Goal: Task Accomplishment & Management: Manage account settings

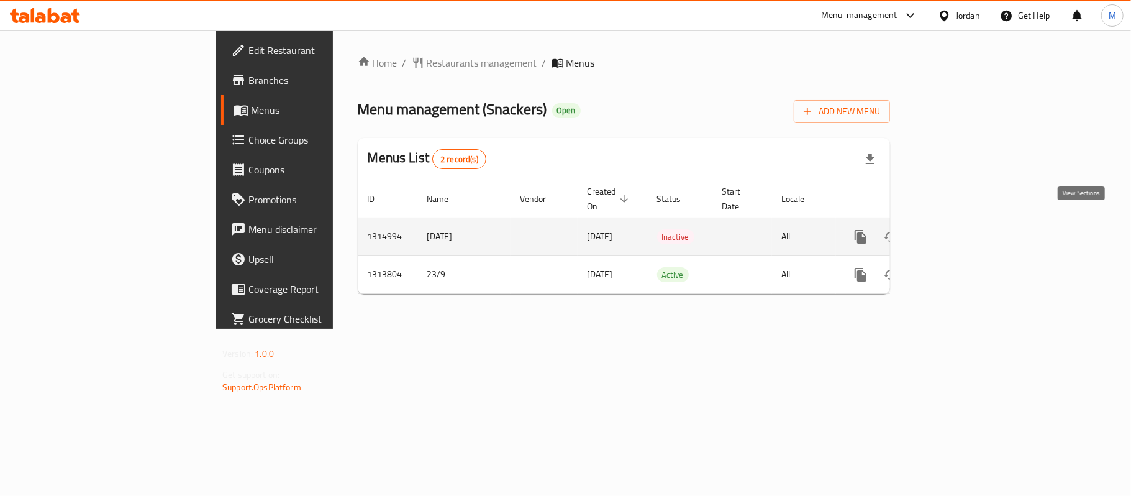
click at [958, 229] on icon "enhanced table" at bounding box center [950, 236] width 15 height 15
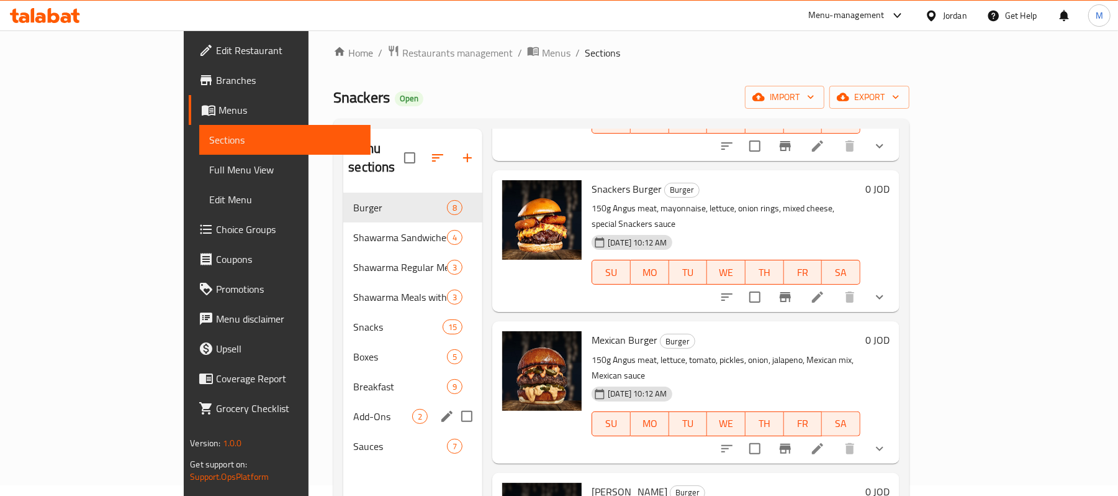
scroll to position [9, 0]
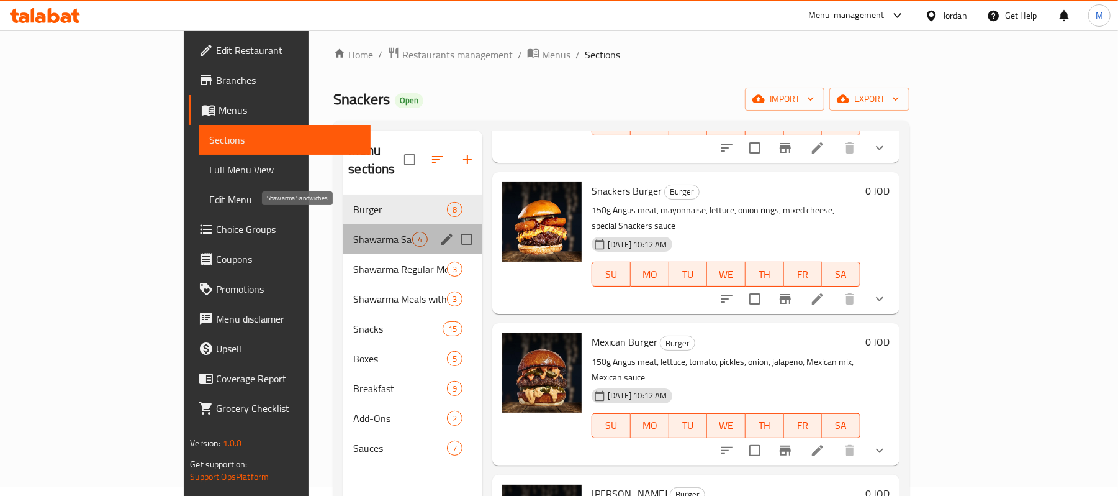
click at [355, 232] on span "Shawarma Sandwiches" at bounding box center [382, 239] width 59 height 15
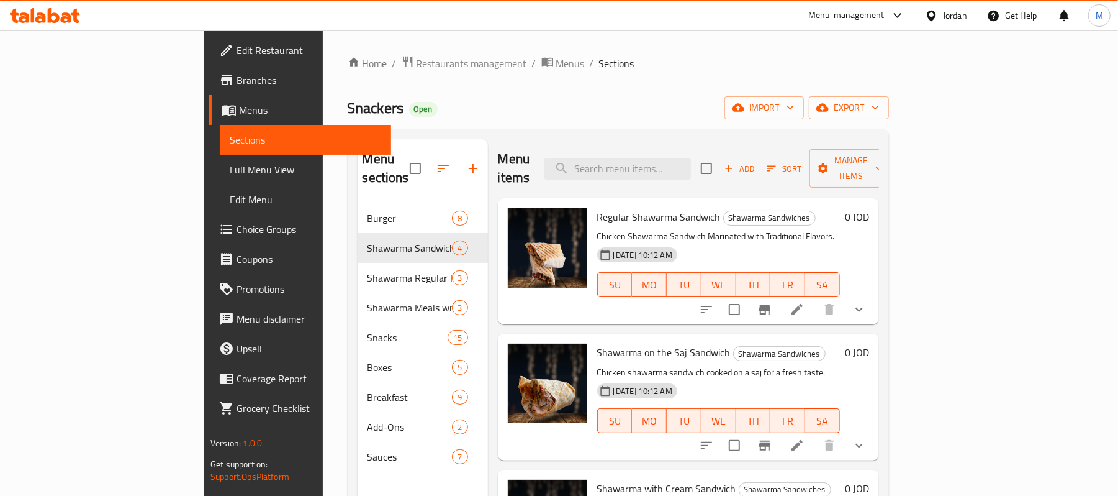
click at [654, 310] on div "Menu items Add Sort Manage items Regular Shawarma Sandwich Shawarma Sandwiches …" at bounding box center [683, 387] width 391 height 496
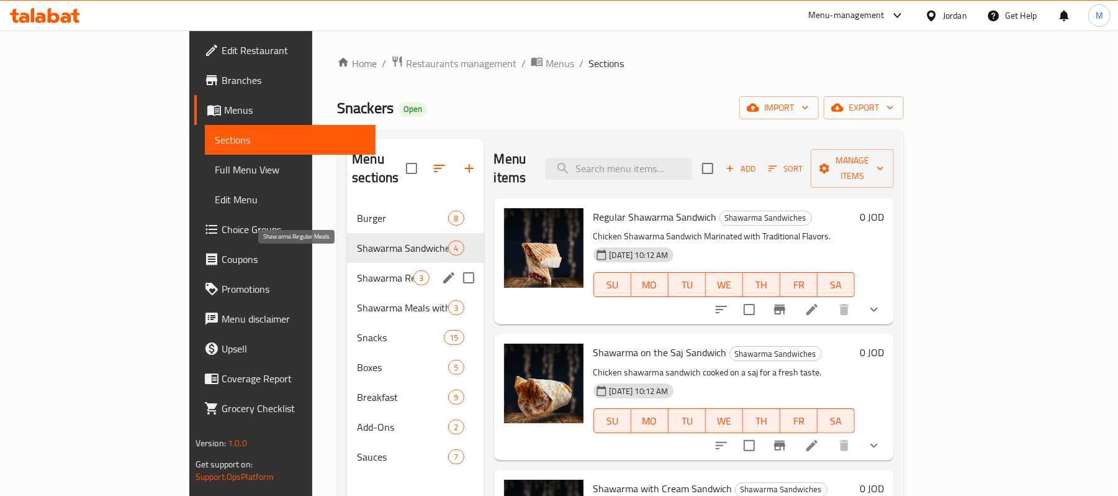
click at [357, 270] on span "Shawarma Regular Meals" at bounding box center [385, 277] width 57 height 15
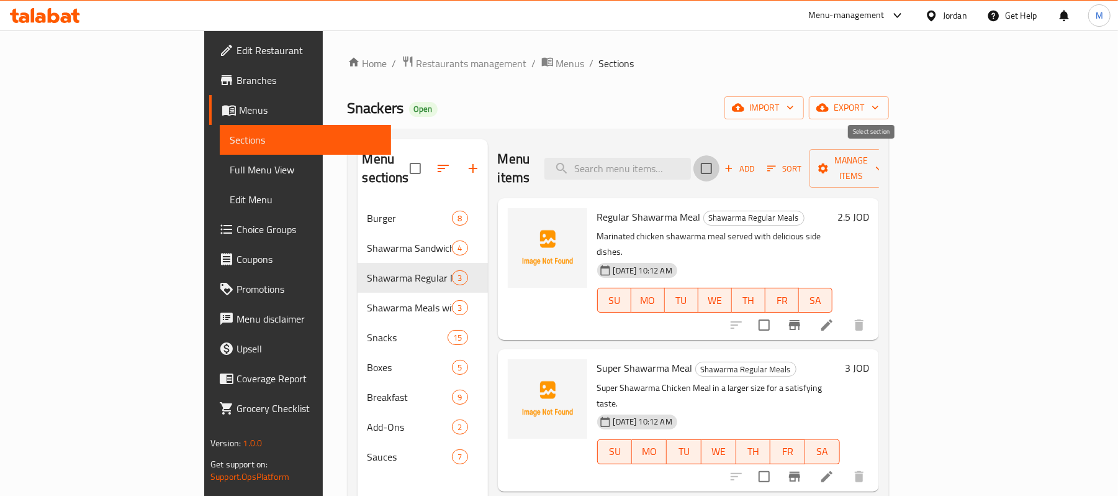
click at [720, 155] on input "checkbox" at bounding box center [707, 168] width 26 height 26
checkbox input "true"
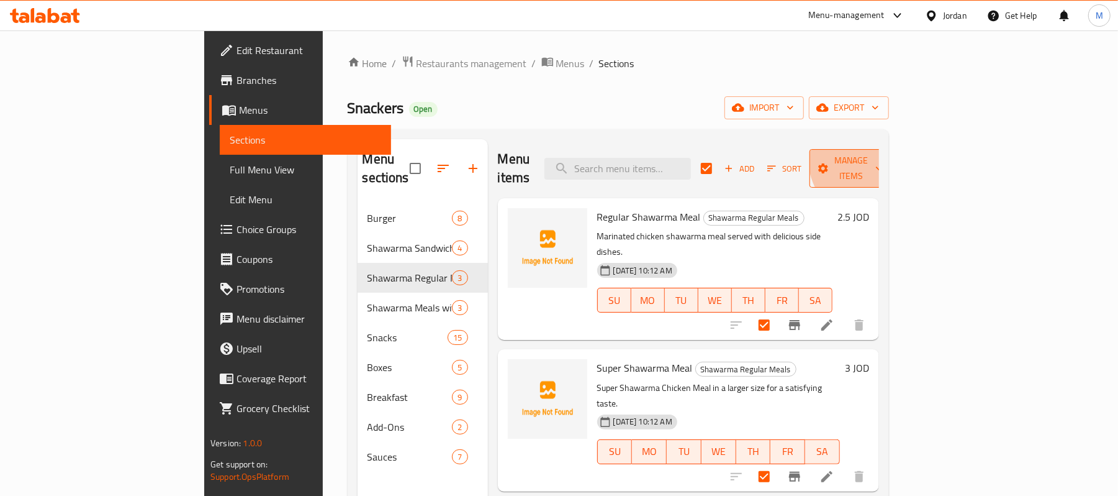
click at [883, 157] on span "Manage items" at bounding box center [851, 168] width 63 height 31
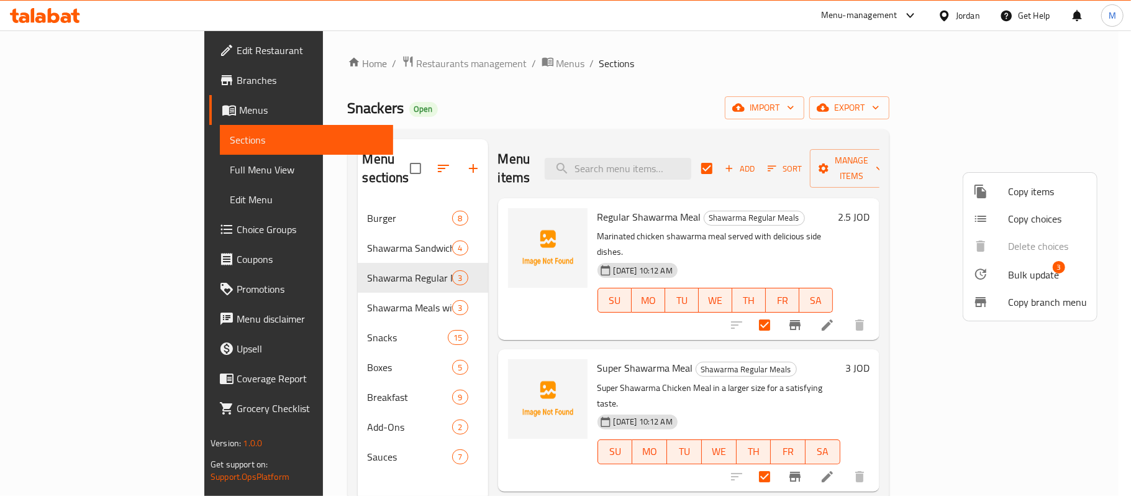
click at [704, 309] on div at bounding box center [565, 248] width 1131 height 496
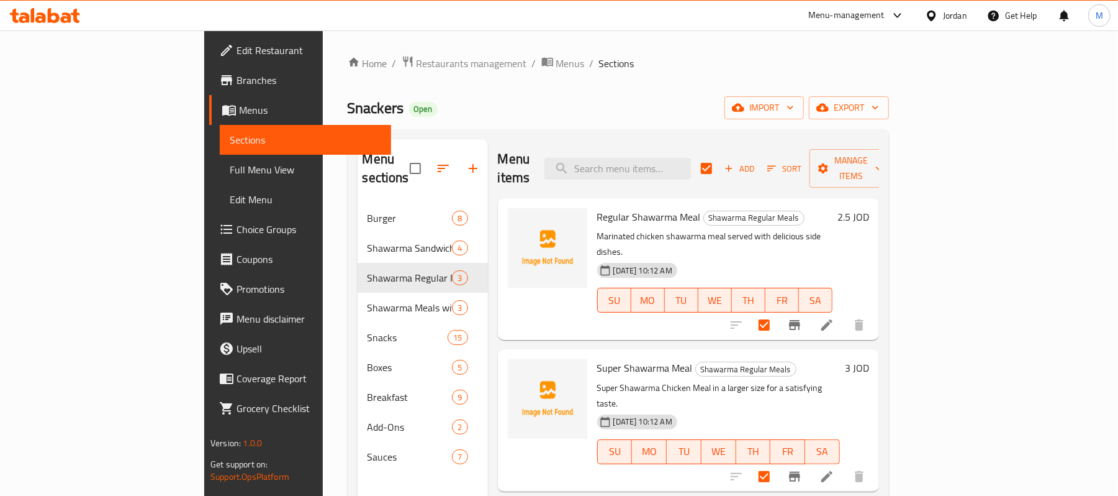
click at [627, 207] on span "Regular Shawarma Meal" at bounding box center [649, 216] width 104 height 19
copy h6 "Regular Shawarma Meal"
click at [832, 409] on div "29-09-2025 10:12 AM SU MO TU WE TH FR SA" at bounding box center [718, 442] width 253 height 67
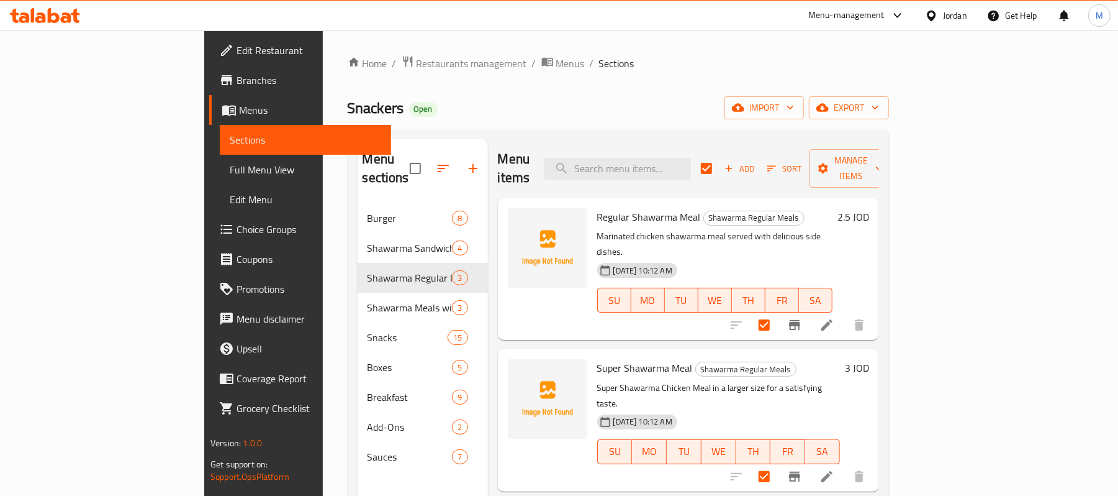
click at [622, 207] on span "Regular Shawarma Meal" at bounding box center [649, 216] width 104 height 19
click at [883, 167] on span "Manage items" at bounding box center [851, 168] width 63 height 31
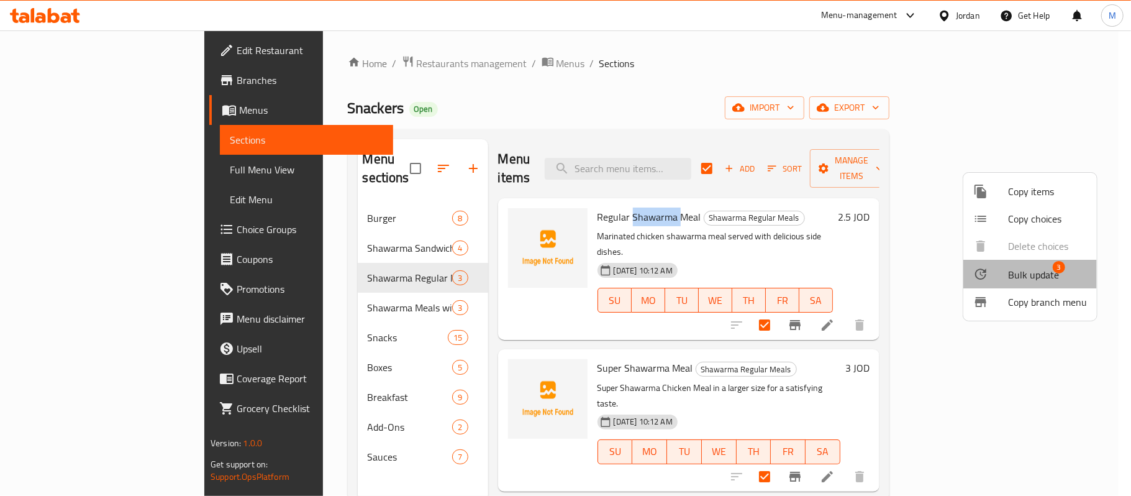
click at [1049, 274] on span "Bulk update" at bounding box center [1033, 274] width 51 height 15
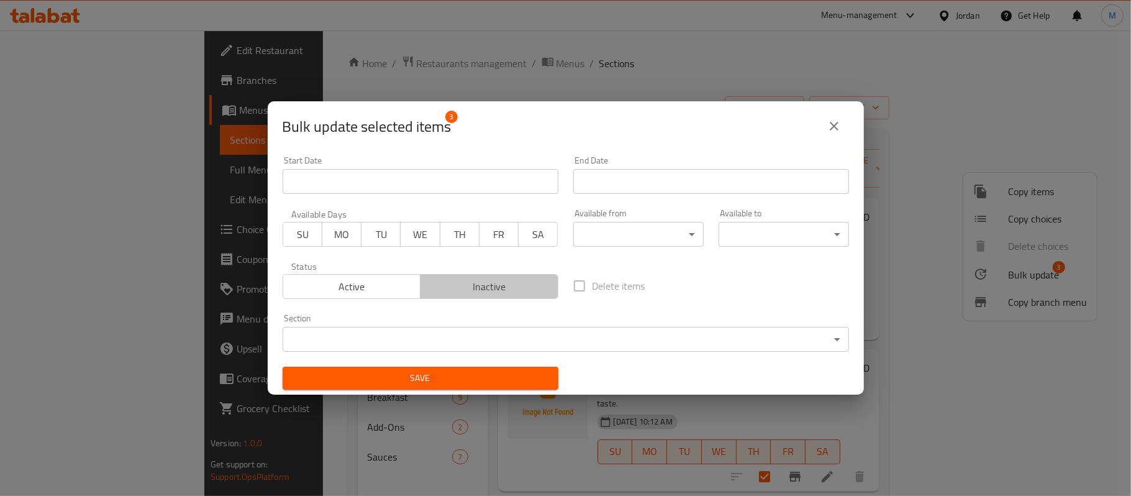
click at [525, 291] on span "Inactive" at bounding box center [489, 287] width 128 height 18
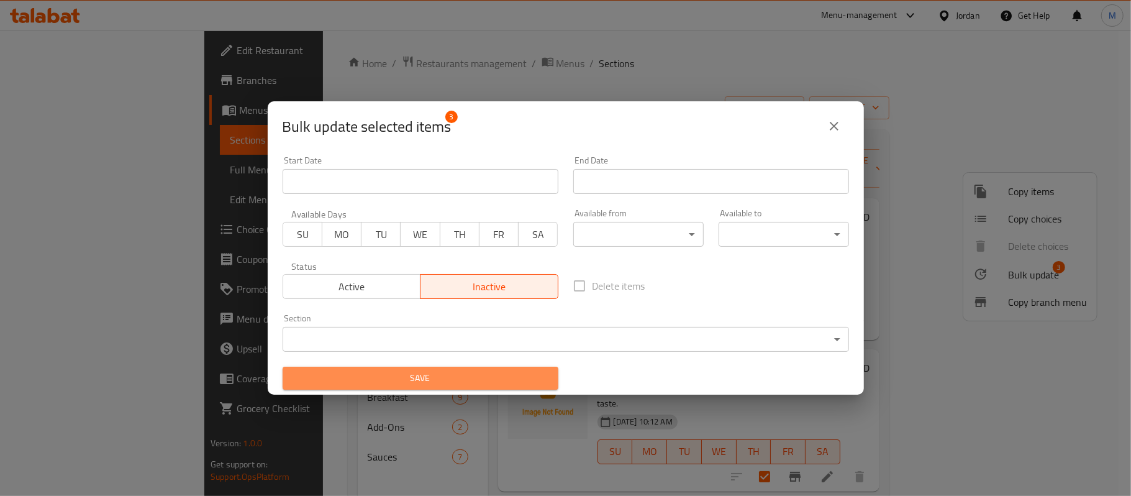
click at [525, 381] on span "Save" at bounding box center [420, 378] width 256 height 16
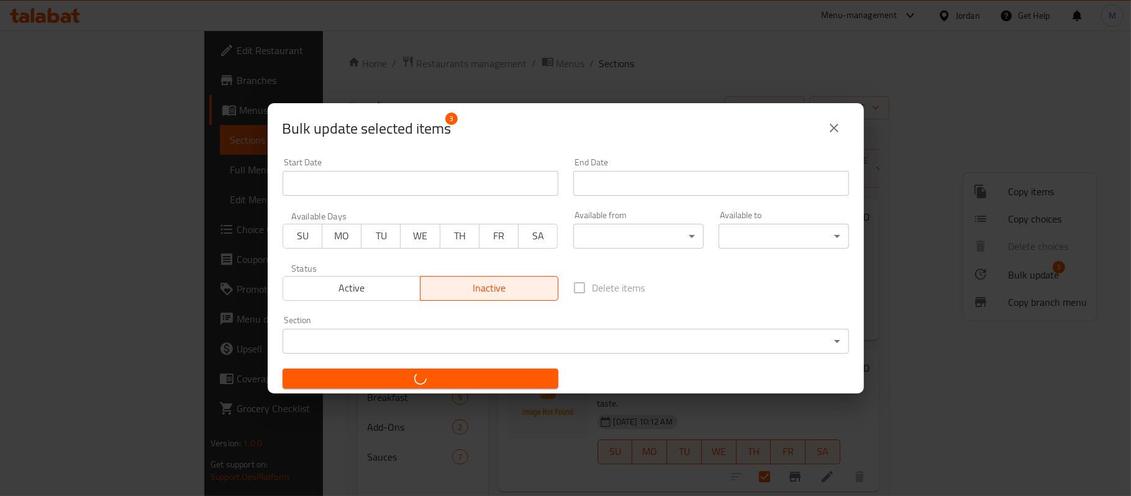
checkbox input "false"
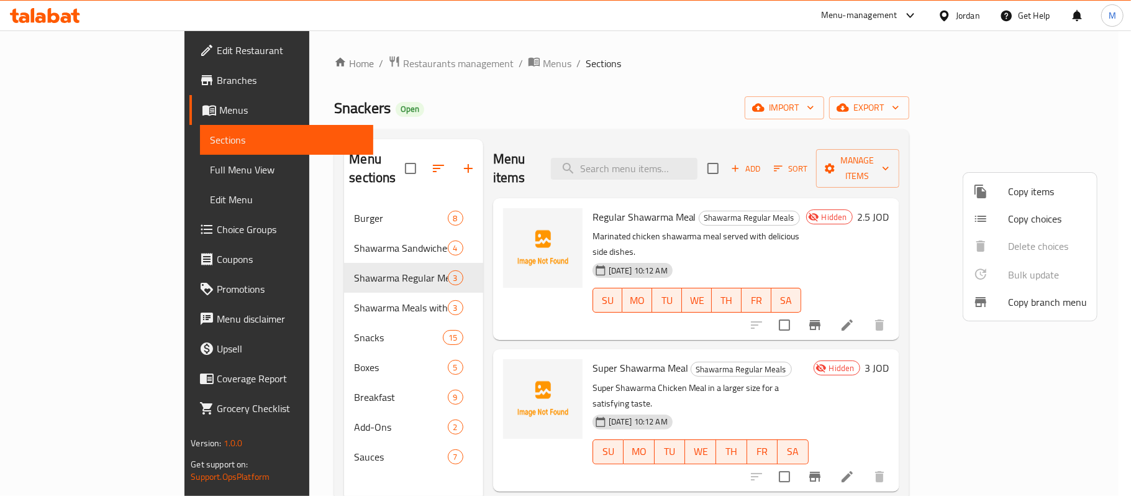
click at [510, 324] on div at bounding box center [565, 248] width 1131 height 496
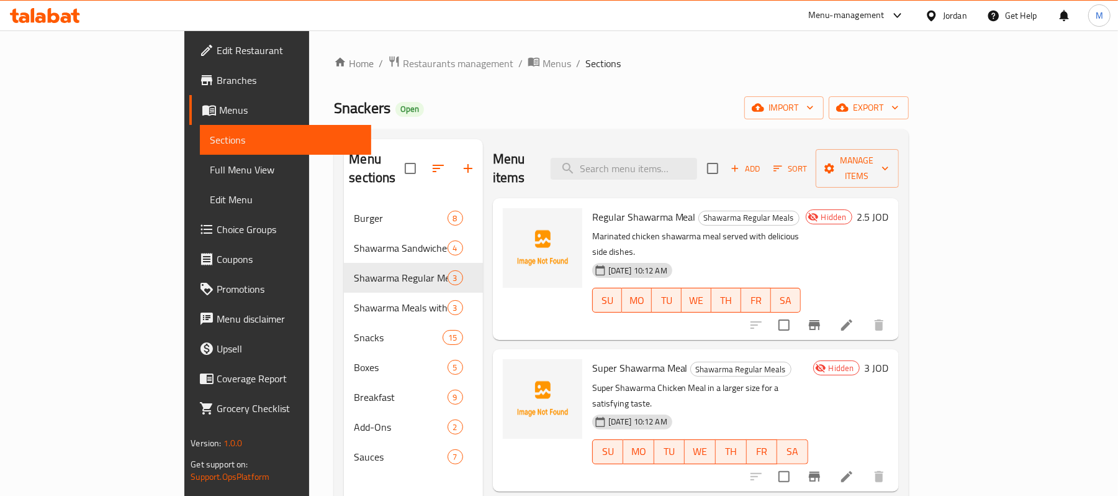
drag, startPoint x: 465, startPoint y: 381, endPoint x: 502, endPoint y: 135, distance: 248.6
click at [502, 135] on div "Menu sections Burger 8 Shawarma Sandwiches 4 Shawarma Regular Meals 3 Shawarma …" at bounding box center [621, 386] width 574 height 515
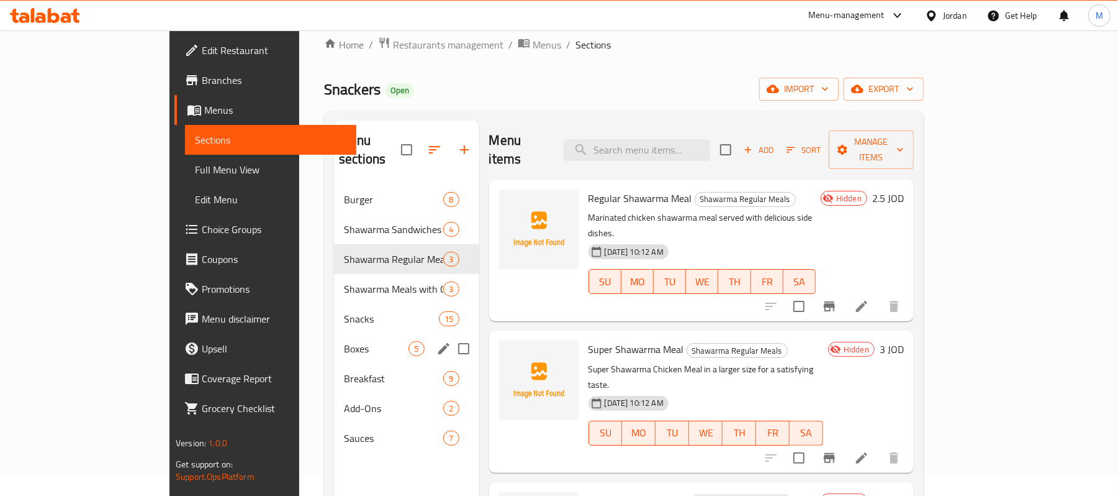
scroll to position [9, 0]
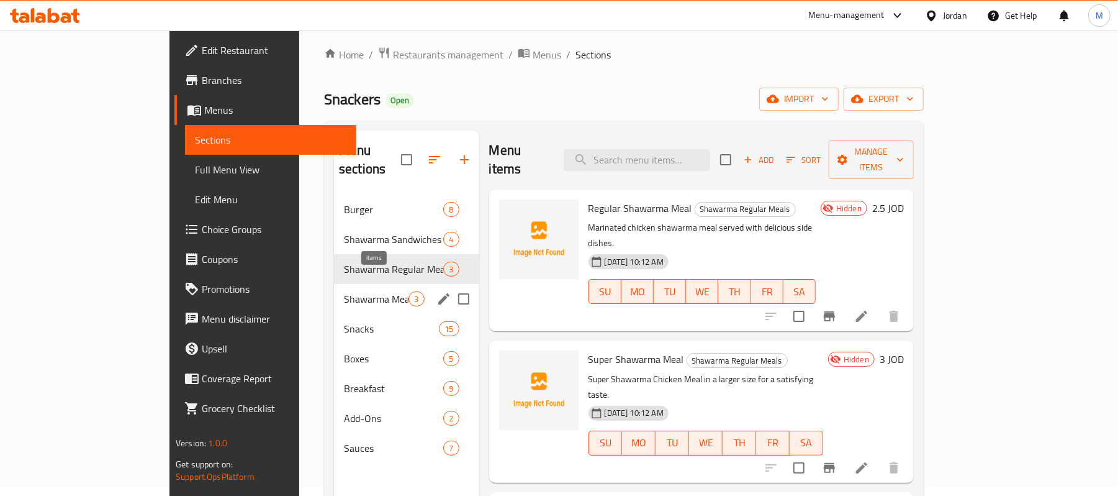
click at [409, 293] on span "3" at bounding box center [416, 299] width 14 height 12
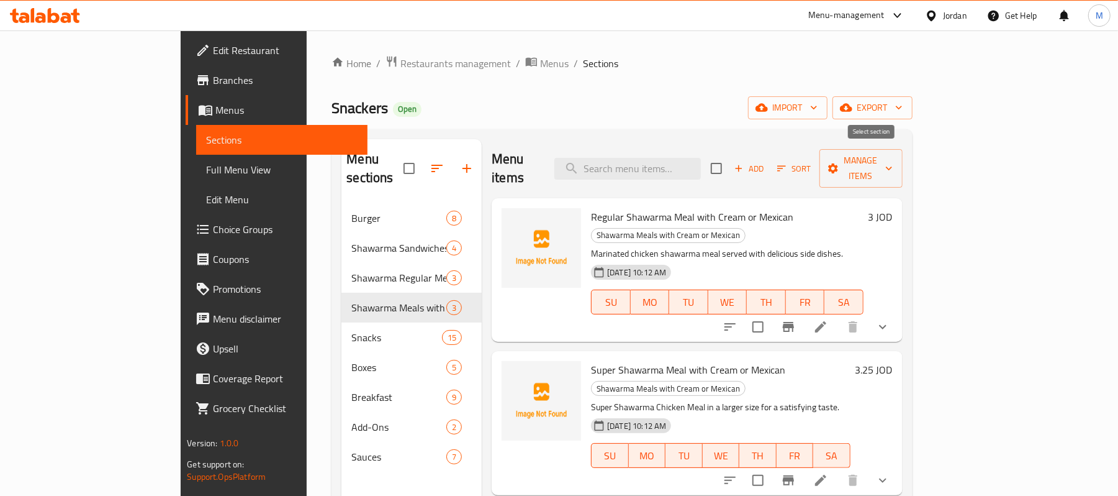
click at [730, 167] on input "checkbox" at bounding box center [717, 168] width 26 height 26
checkbox input "true"
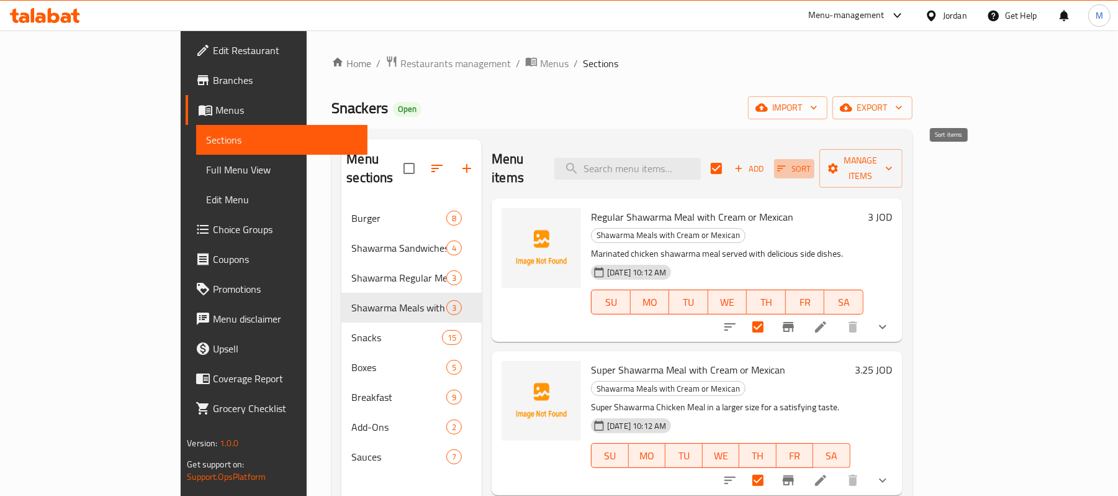
click at [812, 161] on span "Sort" at bounding box center [794, 168] width 34 height 14
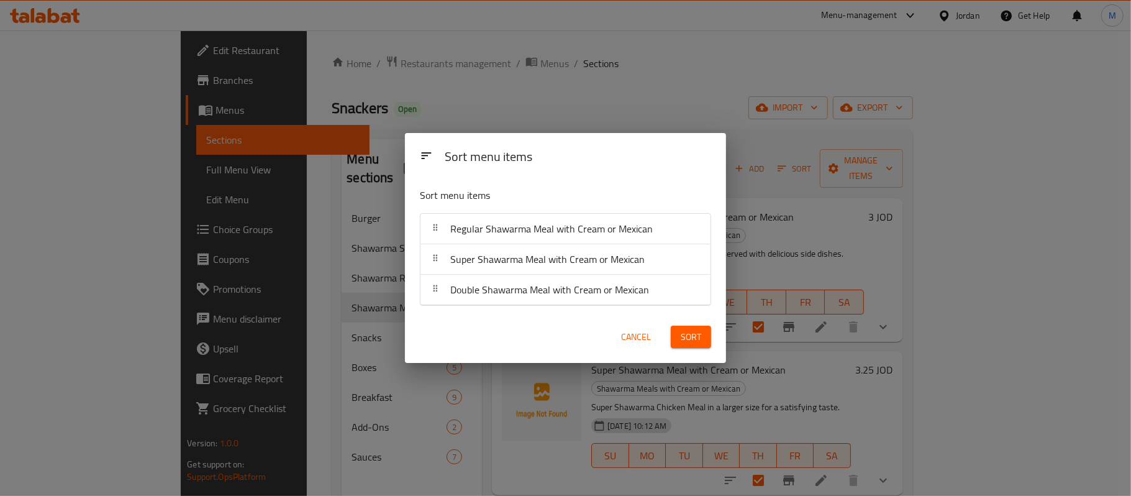
click at [679, 348] on button "Sort" at bounding box center [691, 336] width 40 height 23
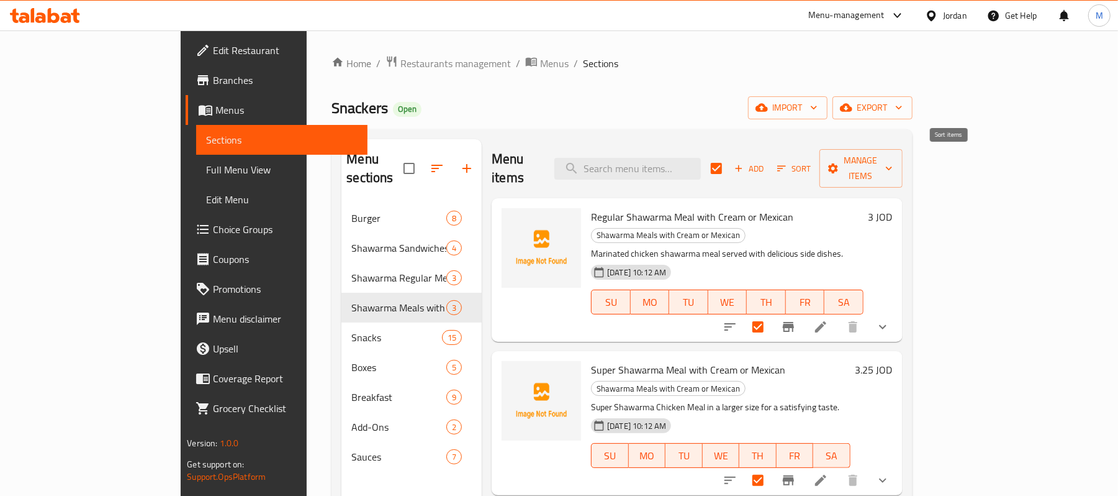
click at [812, 166] on span "Sort" at bounding box center [794, 168] width 34 height 14
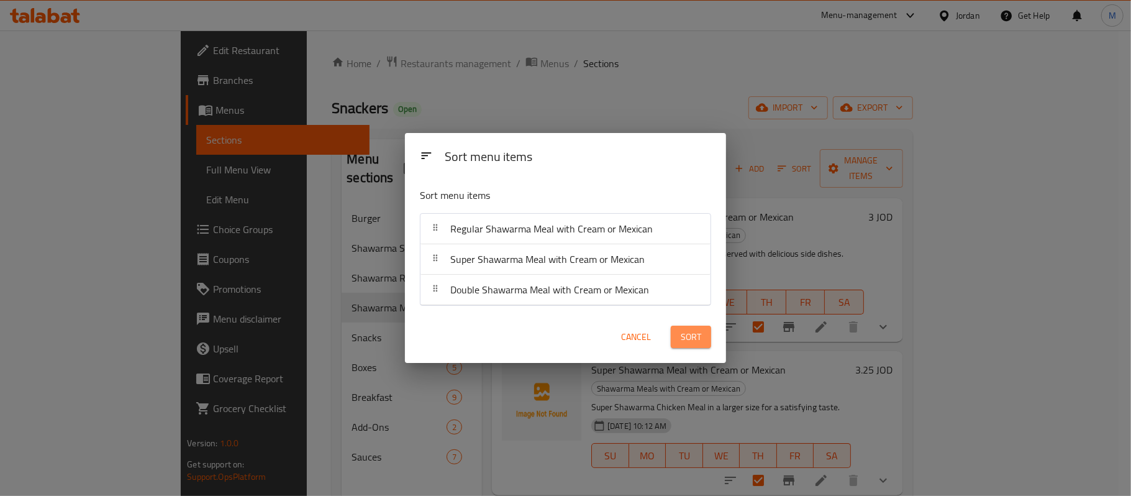
click at [706, 340] on button "Sort" at bounding box center [691, 336] width 40 height 23
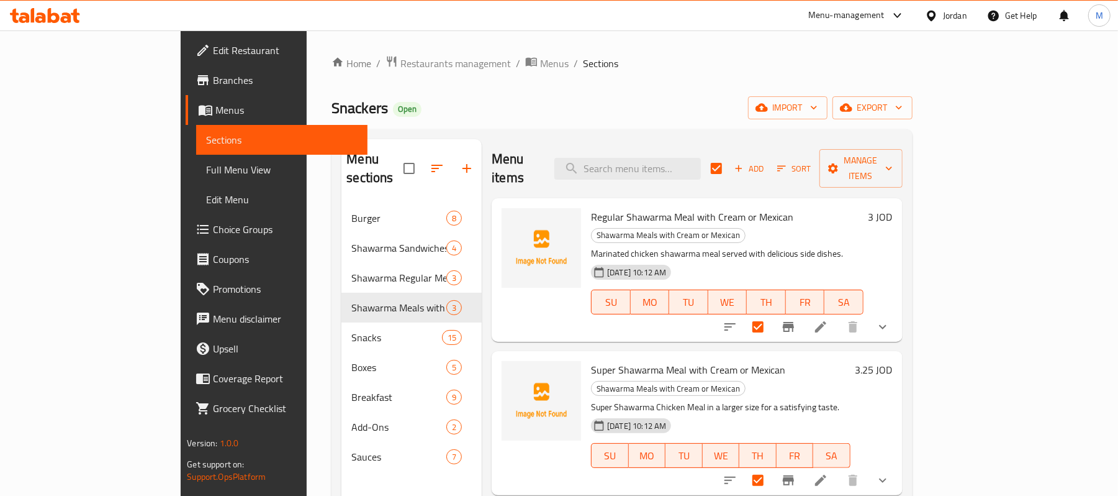
drag, startPoint x: 689, startPoint y: 384, endPoint x: 551, endPoint y: 535, distance: 204.4
drag, startPoint x: 551, startPoint y: 535, endPoint x: 625, endPoint y: 78, distance: 462.9
click at [625, 78] on div "Home / Restaurants management / Menus / Sections Snackers Open import export Me…" at bounding box center [622, 349] width 581 height 589
click at [903, 169] on button "Manage items" at bounding box center [861, 168] width 83 height 38
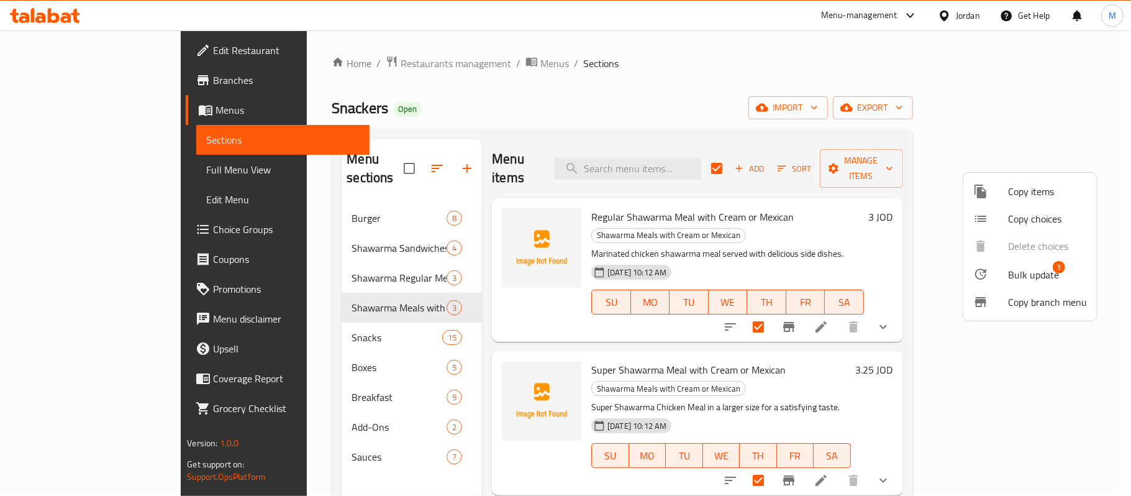
click at [994, 273] on div at bounding box center [990, 273] width 35 height 15
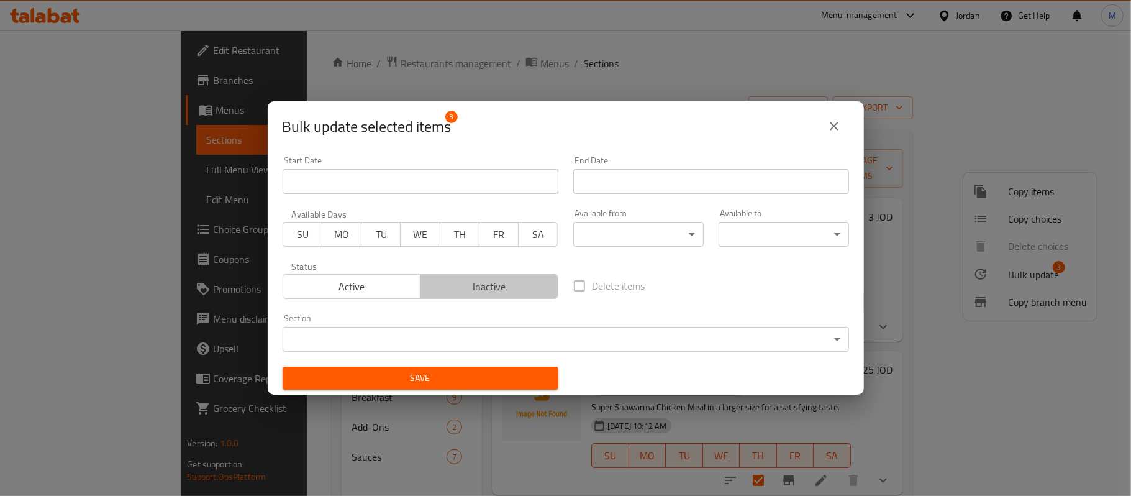
click at [510, 291] on span "Inactive" at bounding box center [489, 287] width 128 height 18
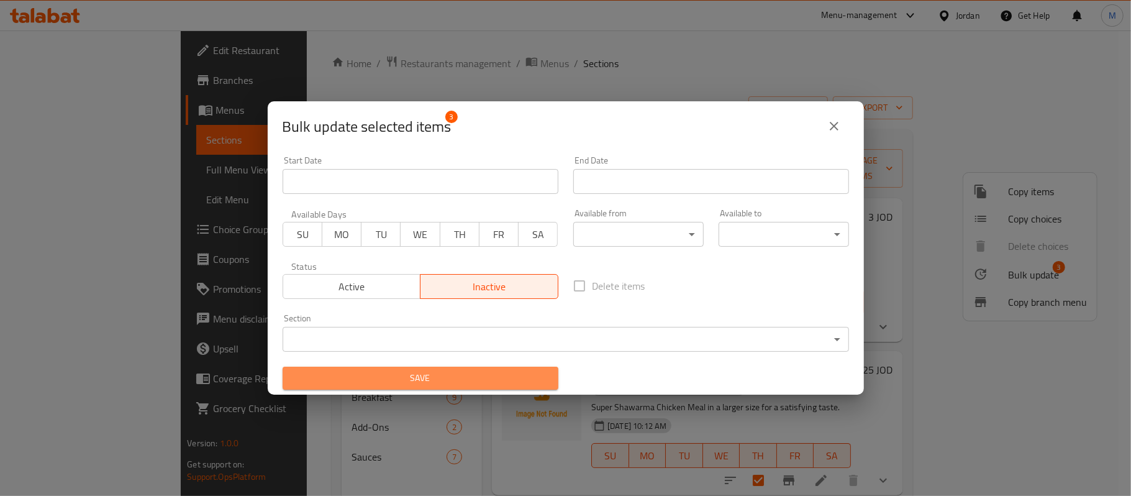
click at [483, 379] on span "Save" at bounding box center [420, 378] width 256 height 16
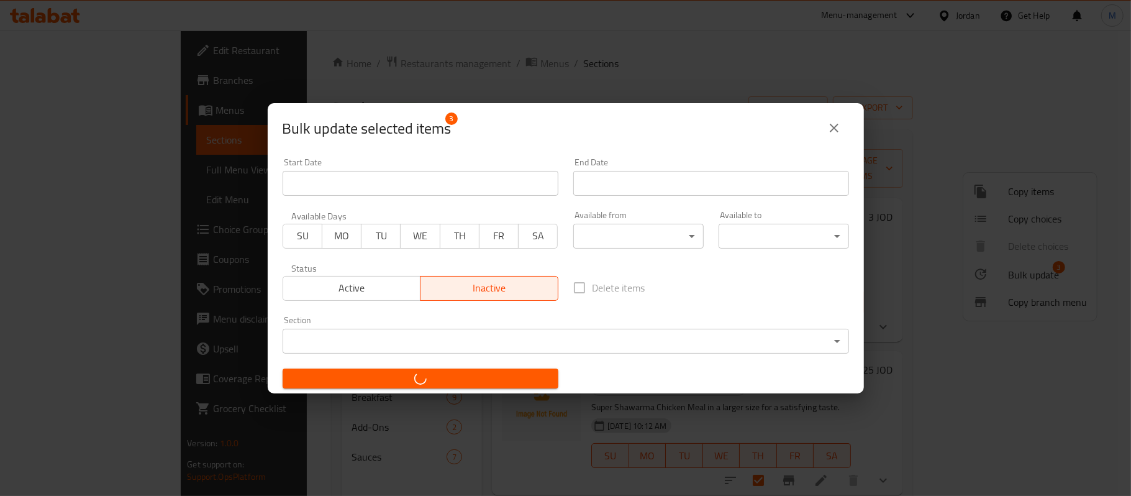
checkbox input "false"
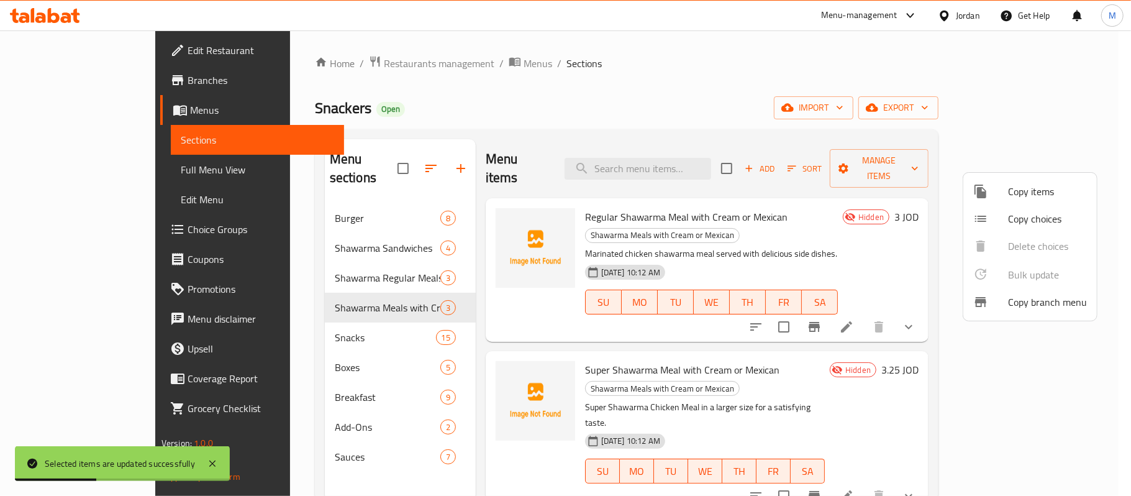
click at [333, 315] on div at bounding box center [565, 248] width 1131 height 496
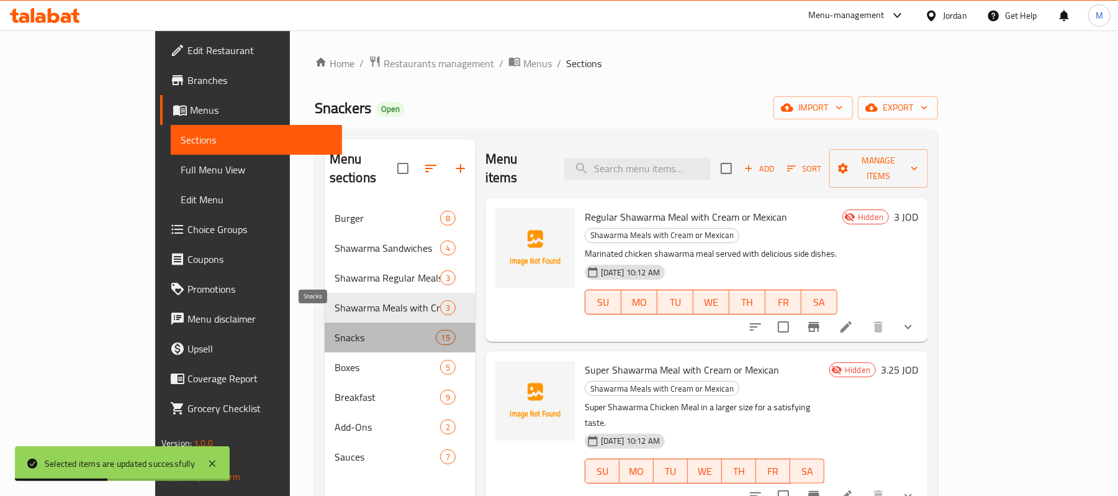
click at [335, 330] on span "Snacks" at bounding box center [385, 337] width 101 height 15
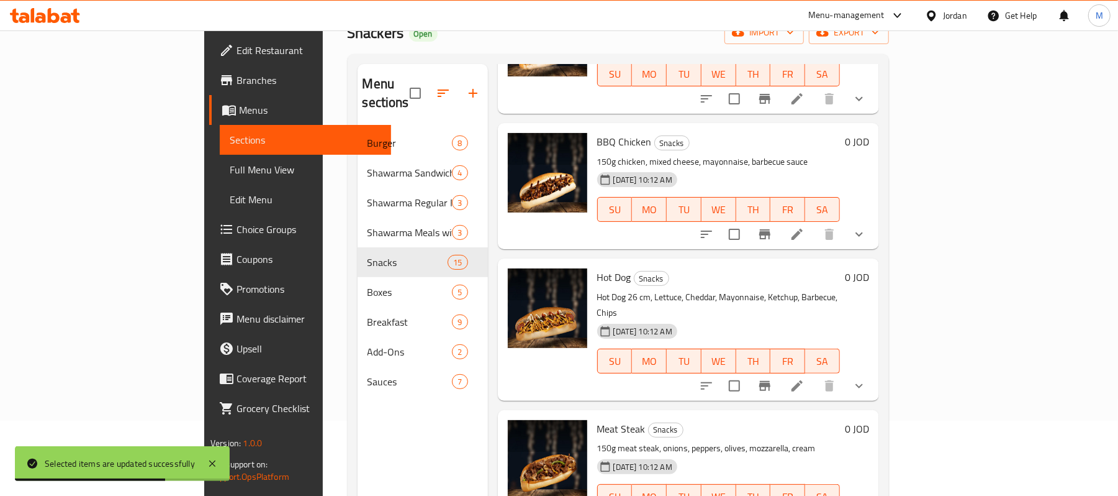
scroll to position [174, 0]
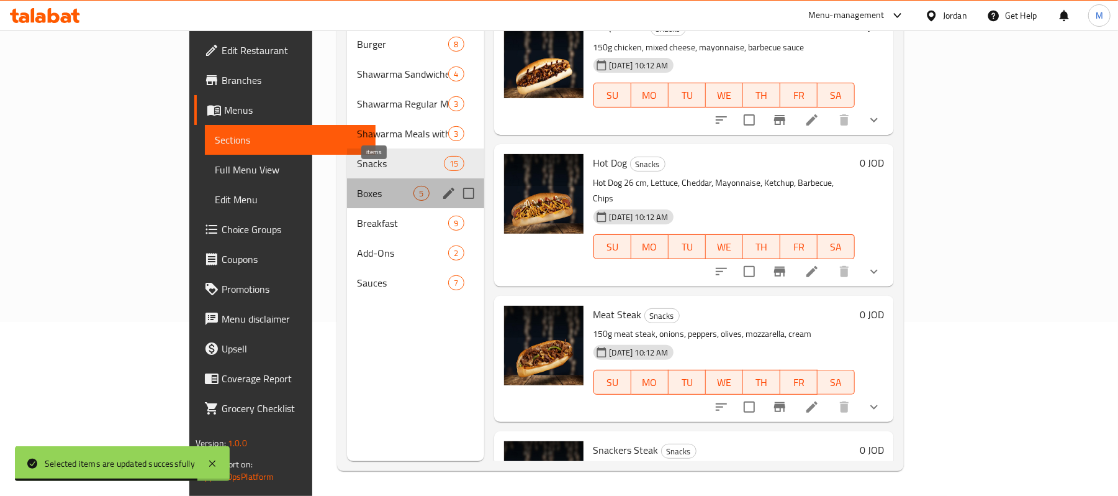
click at [414, 188] on span "5" at bounding box center [421, 194] width 14 height 12
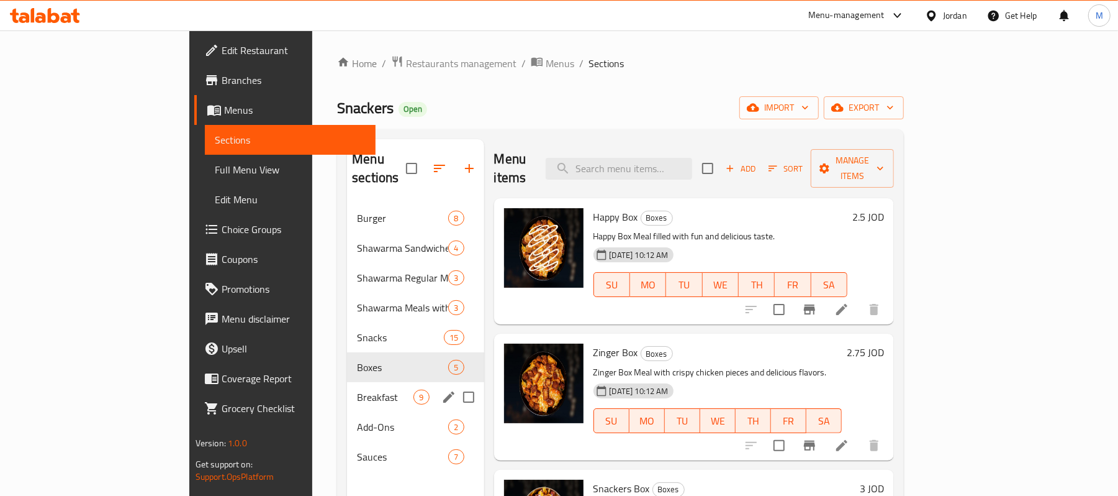
click at [357, 389] on span "Breakfast" at bounding box center [385, 396] width 57 height 15
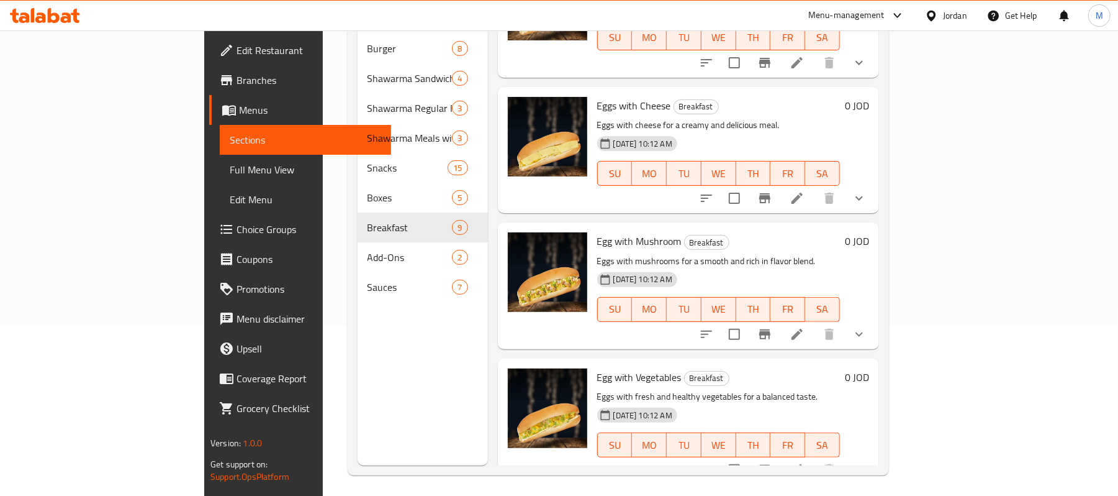
scroll to position [174, 0]
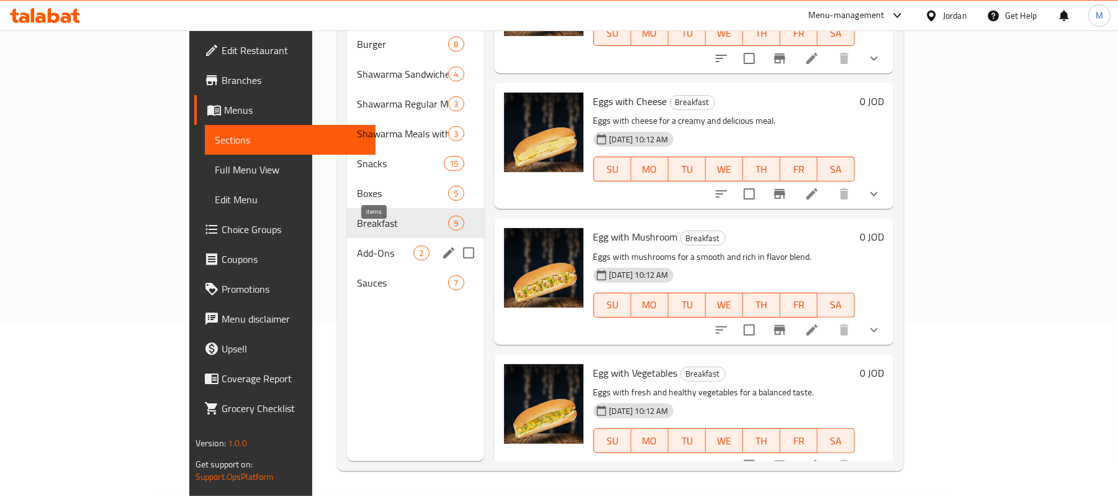
click at [414, 247] on span "2" at bounding box center [421, 253] width 14 height 12
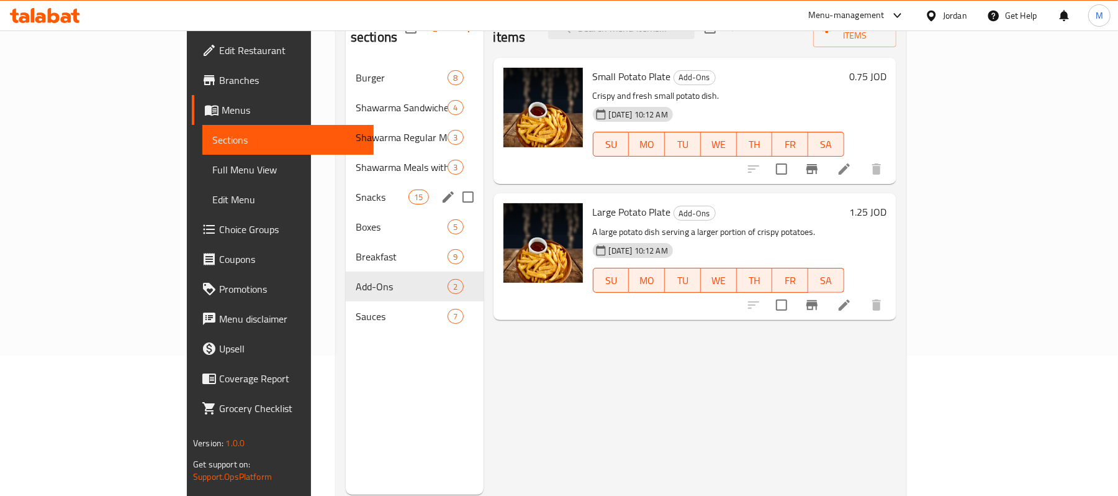
scroll to position [174, 0]
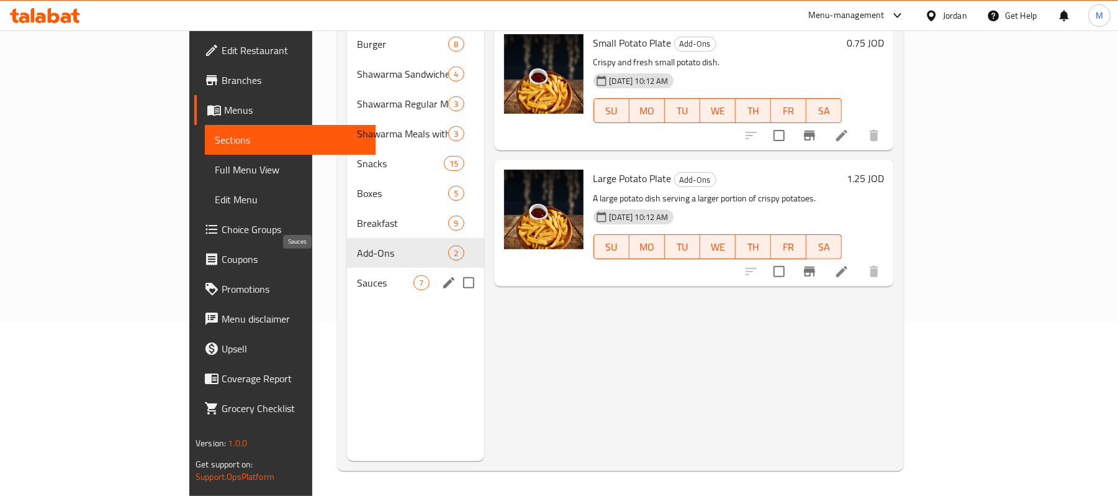
click at [357, 275] on span "Sauces" at bounding box center [385, 282] width 57 height 15
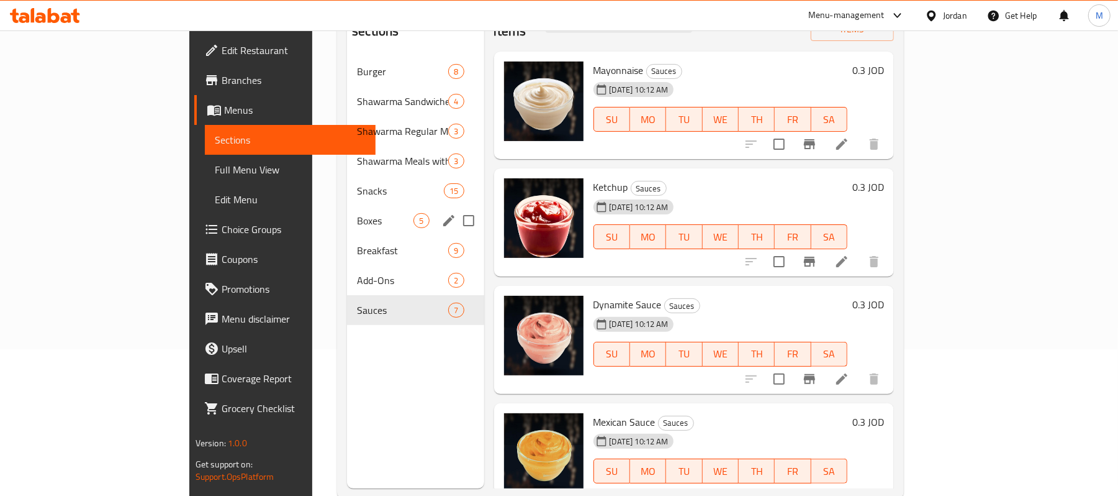
scroll to position [174, 0]
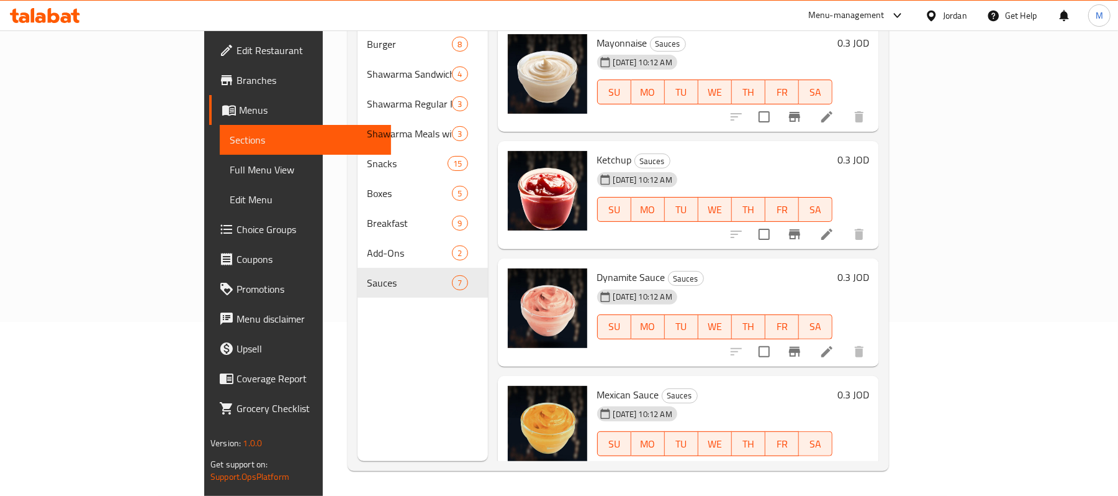
click at [366, 323] on div "Menu sections Burger 8 Shawarma Sandwiches 4 Shawarma Regular Meals 3 Shawarma …" at bounding box center [423, 213] width 130 height 496
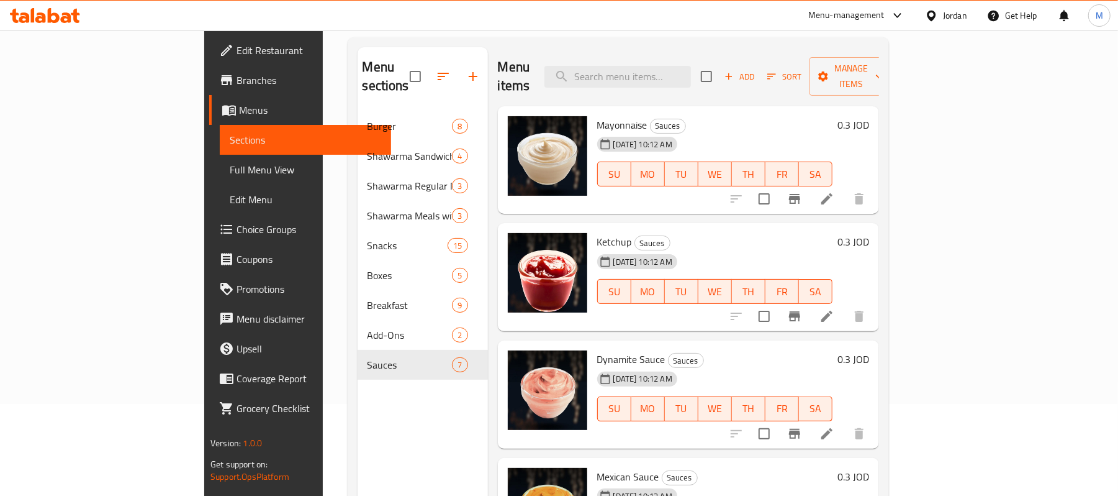
click at [395, 388] on div "Menu sections Burger 8 Shawarma Sandwiches 4 Shawarma Regular Meals 3 Shawarma …" at bounding box center [423, 295] width 130 height 496
click at [558, 477] on button "delete image" at bounding box center [570, 485] width 25 height 25
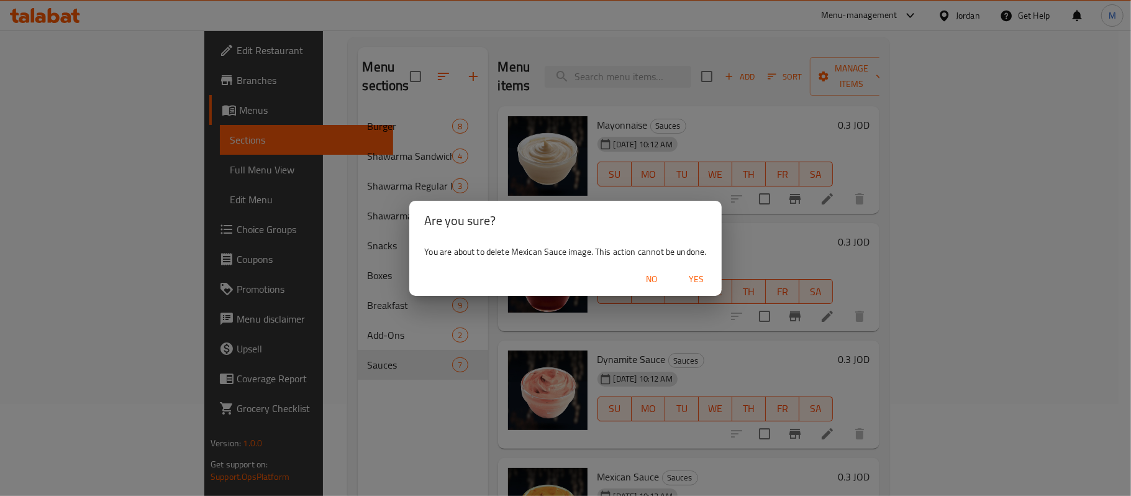
click at [520, 477] on div "Are you sure? You are about to delete Mexican Sauce image. This action cannot b…" at bounding box center [565, 248] width 1131 height 496
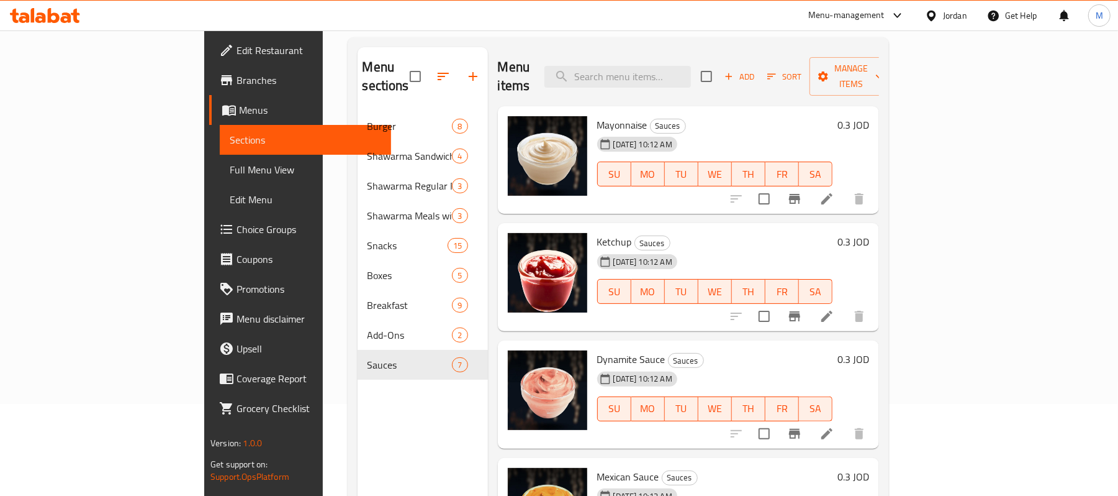
click at [358, 428] on div "Menu sections Burger 8 Shawarma Sandwiches 4 Shawarma Regular Meals 3 Shawarma …" at bounding box center [423, 295] width 130 height 496
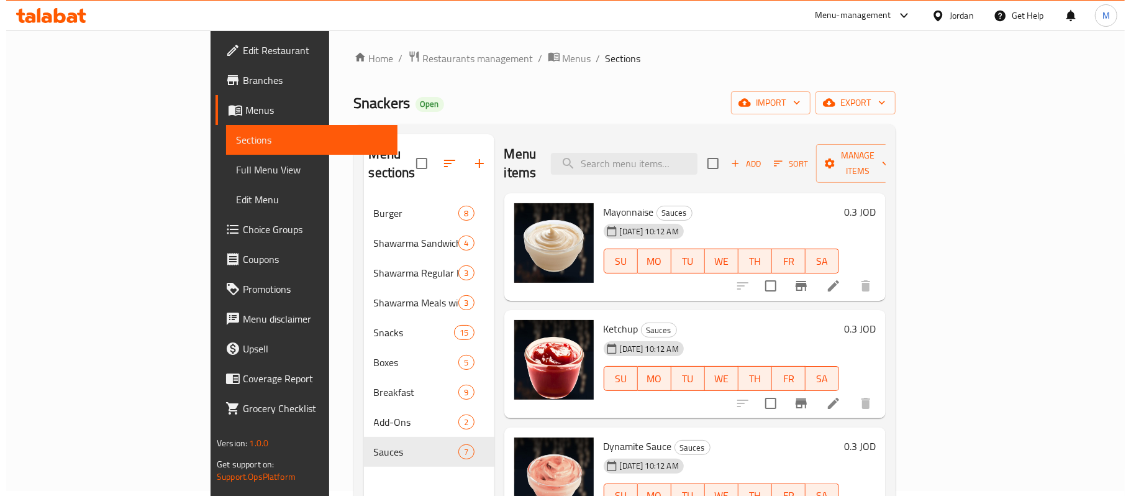
scroll to position [0, 0]
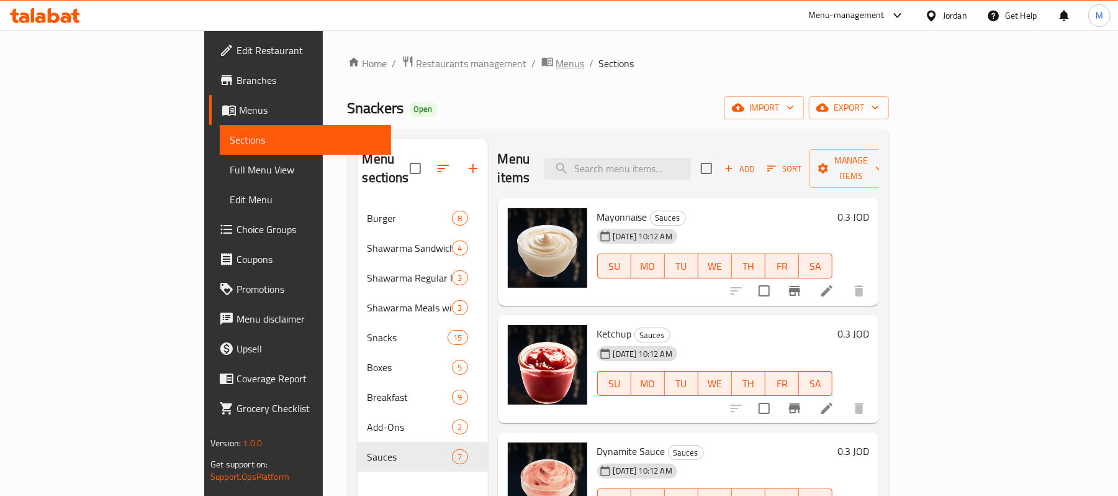
click at [541, 66] on icon "breadcrumb" at bounding box center [547, 61] width 12 height 12
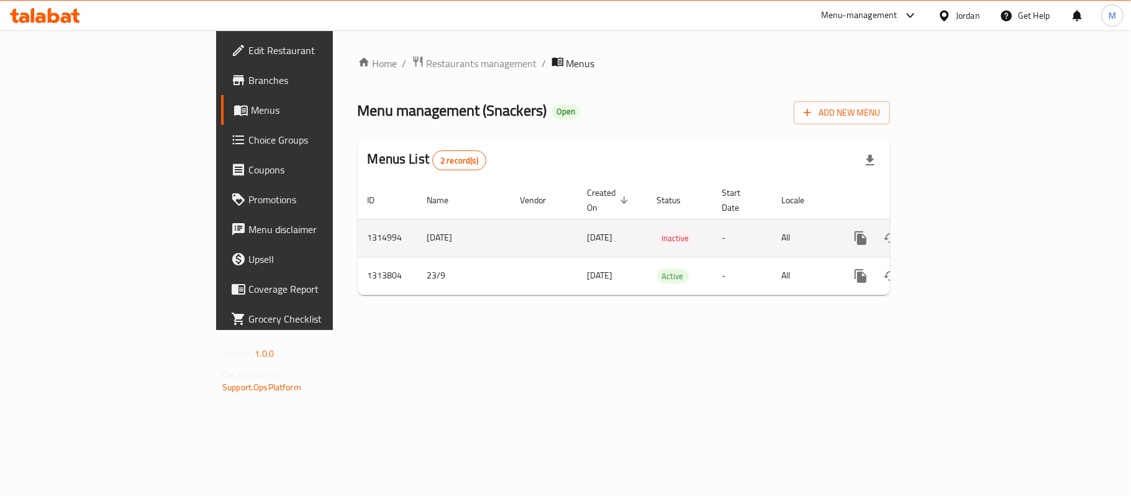
click at [417, 232] on td "[DATE]" at bounding box center [463, 238] width 93 height 38
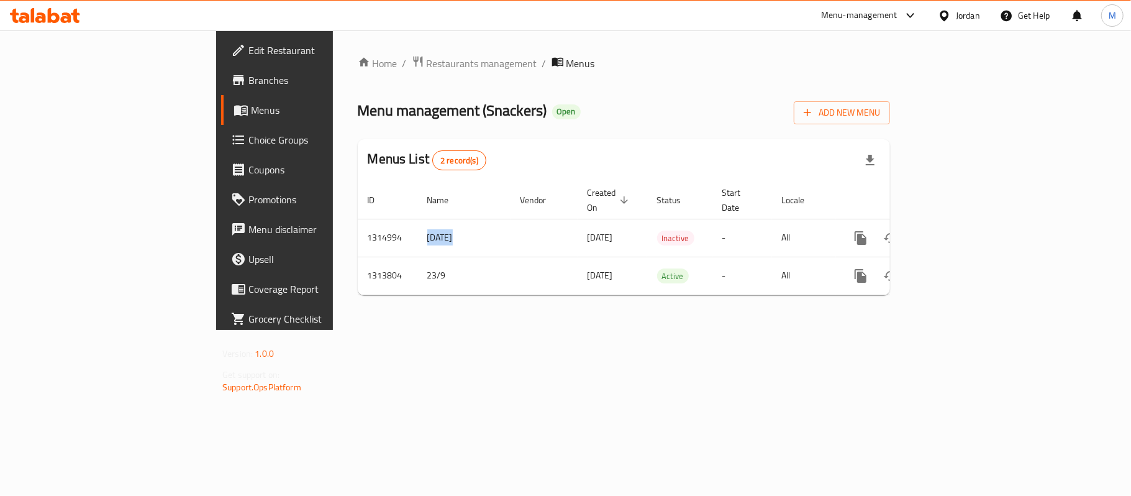
copy td "[DATE]"
drag, startPoint x: 555, startPoint y: 111, endPoint x: 566, endPoint y: 111, distance: 11.2
click at [555, 111] on div "Menu management ( Snackers ) Open Add New Menu" at bounding box center [624, 110] width 532 height 28
click at [915, 320] on div "Home / Restaurants management / Menus Menu management ( Snackers ) Open Add New…" at bounding box center [624, 179] width 582 height 299
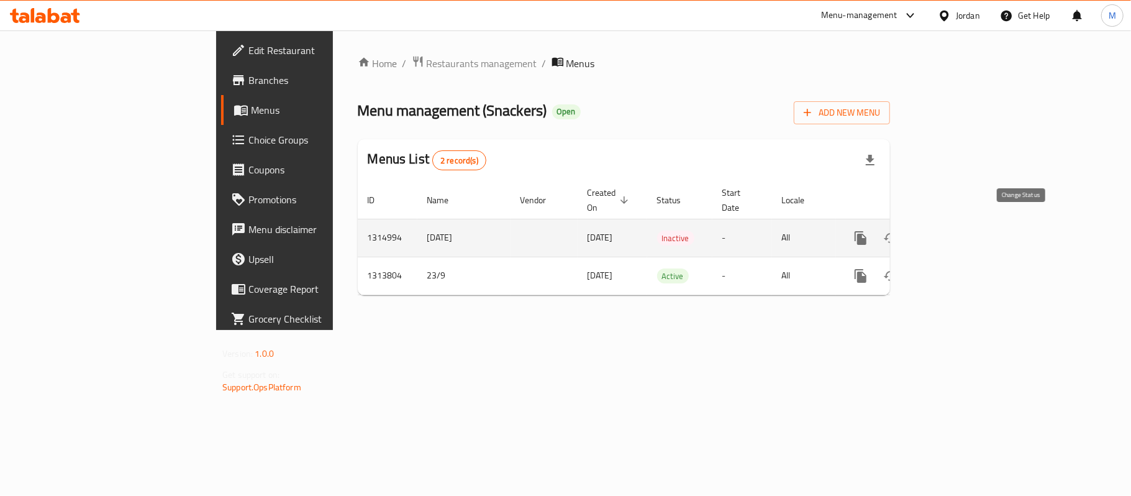
click at [898, 230] on icon "enhanced table" at bounding box center [890, 237] width 15 height 15
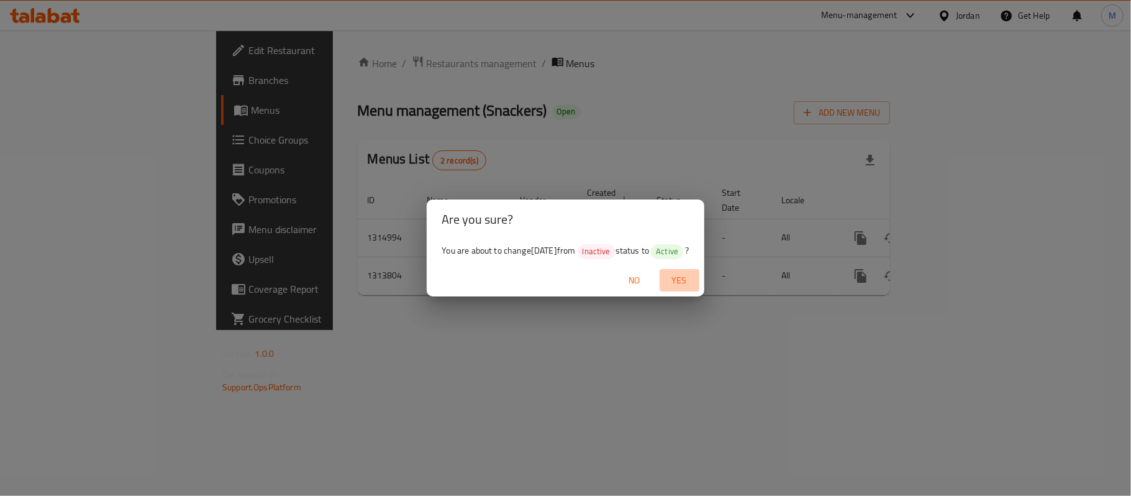
click at [683, 283] on span "Yes" at bounding box center [679, 281] width 30 height 16
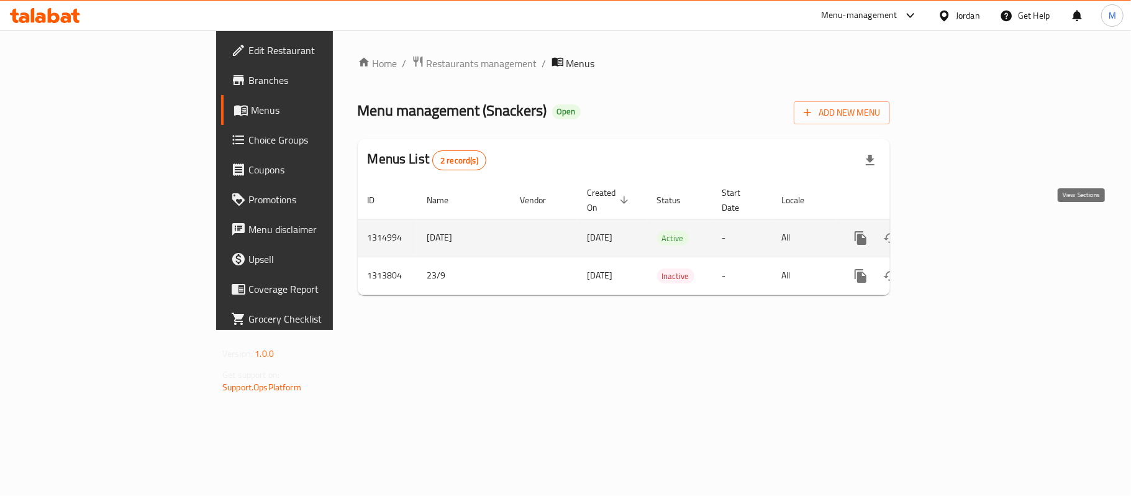
click at [958, 230] on icon "enhanced table" at bounding box center [950, 237] width 15 height 15
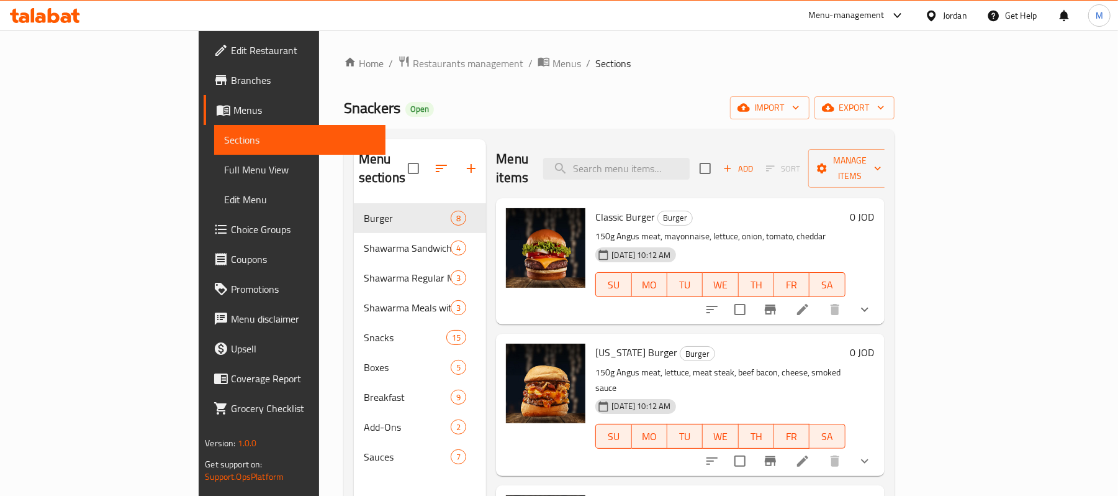
click at [500, 92] on div "Home / Restaurants management / Menus / Sections Snackers Open import export Me…" at bounding box center [619, 349] width 551 height 589
click at [553, 63] on span "Menus" at bounding box center [567, 63] width 29 height 15
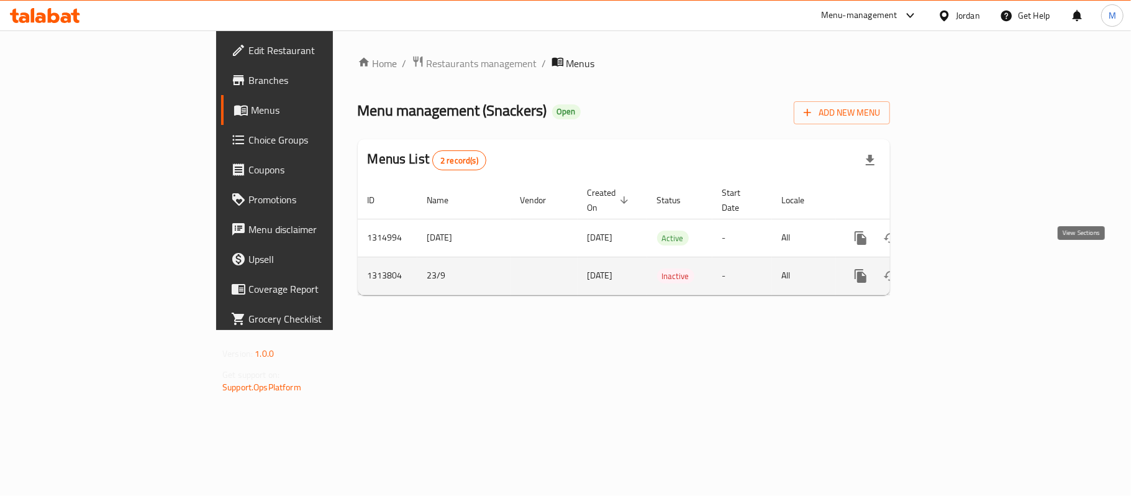
click at [958, 269] on icon "enhanced table" at bounding box center [950, 275] width 15 height 15
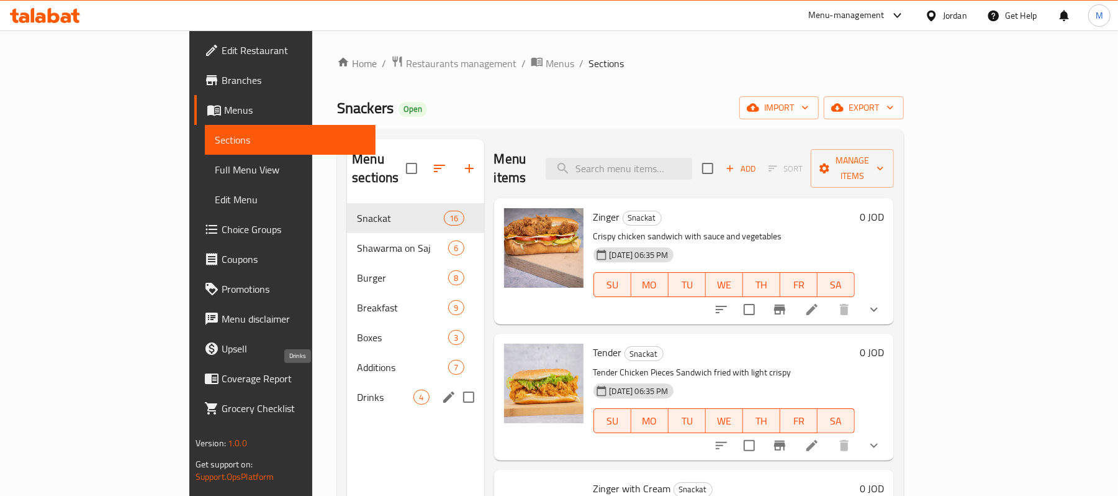
click at [357, 389] on span "Drinks" at bounding box center [385, 396] width 57 height 15
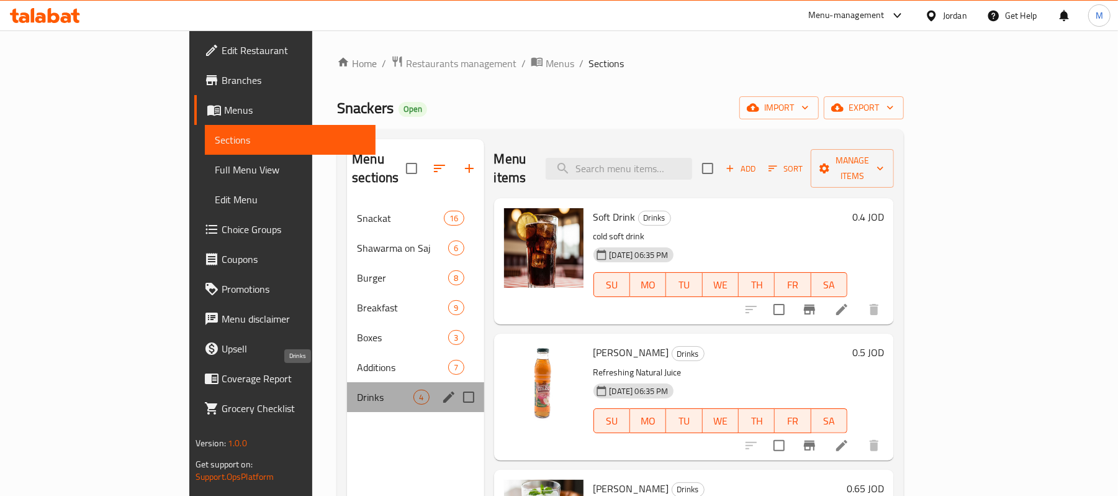
click at [357, 389] on span "Drinks" at bounding box center [385, 396] width 57 height 15
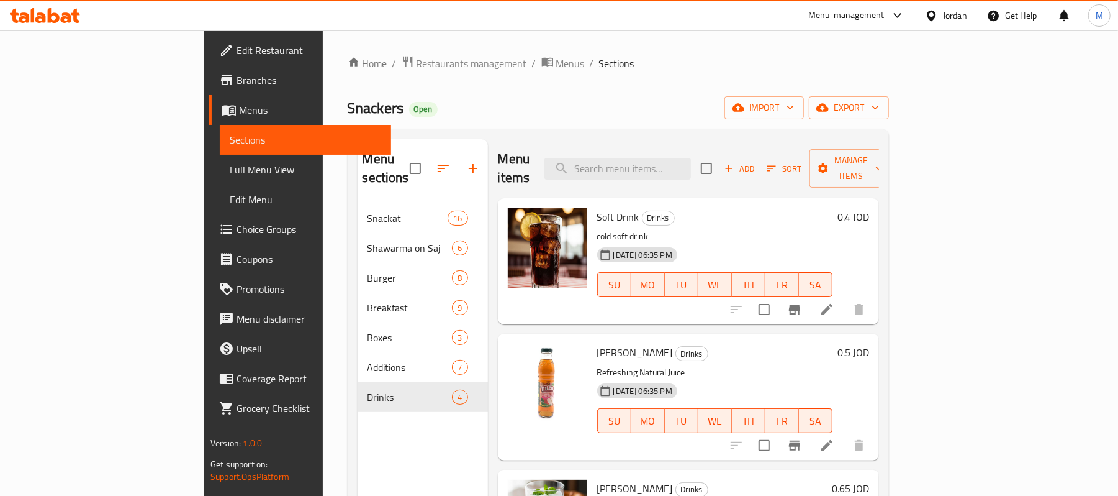
click at [556, 68] on span "Menus" at bounding box center [570, 63] width 29 height 15
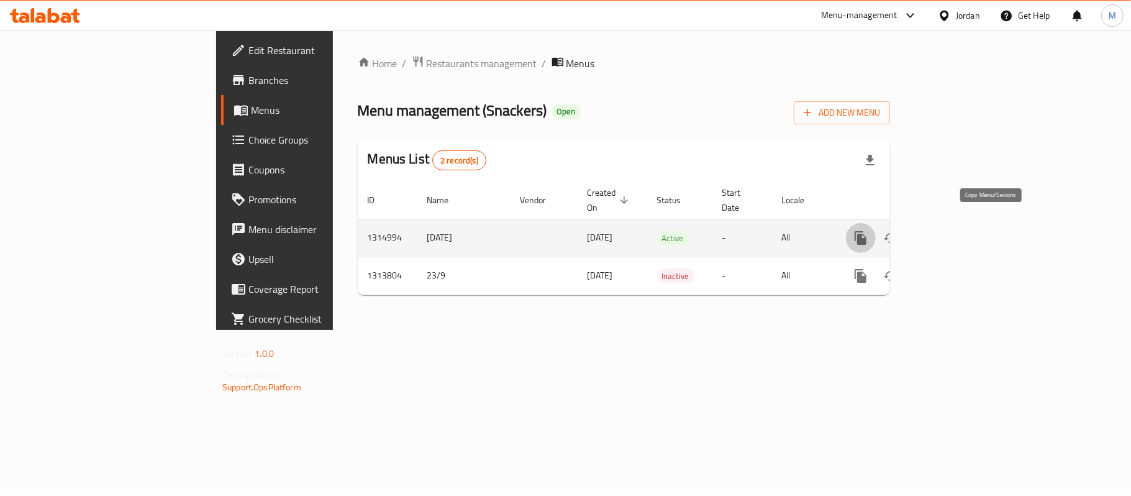
click at [868, 230] on icon "more" at bounding box center [860, 237] width 15 height 15
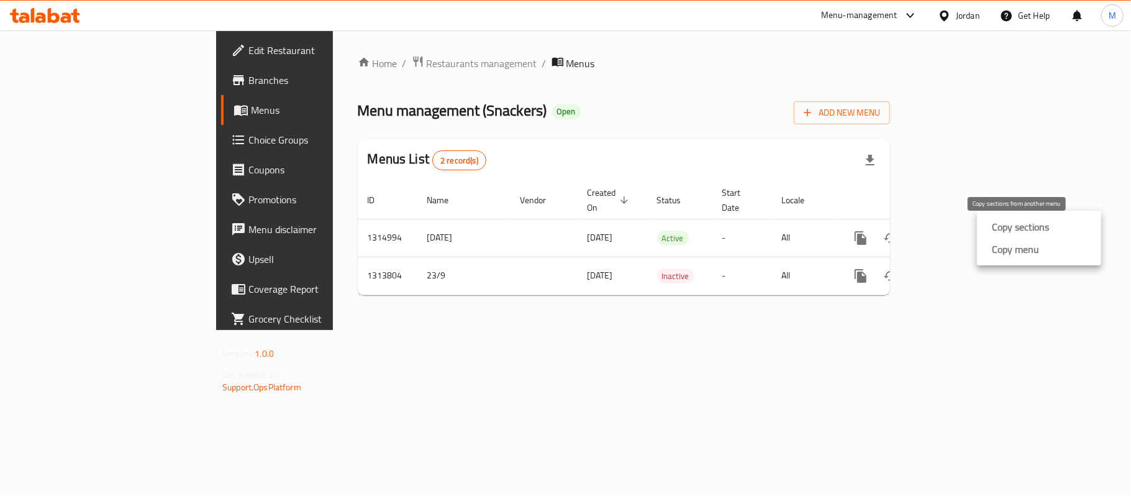
click at [994, 229] on strong "Copy sections" at bounding box center [1020, 226] width 57 height 15
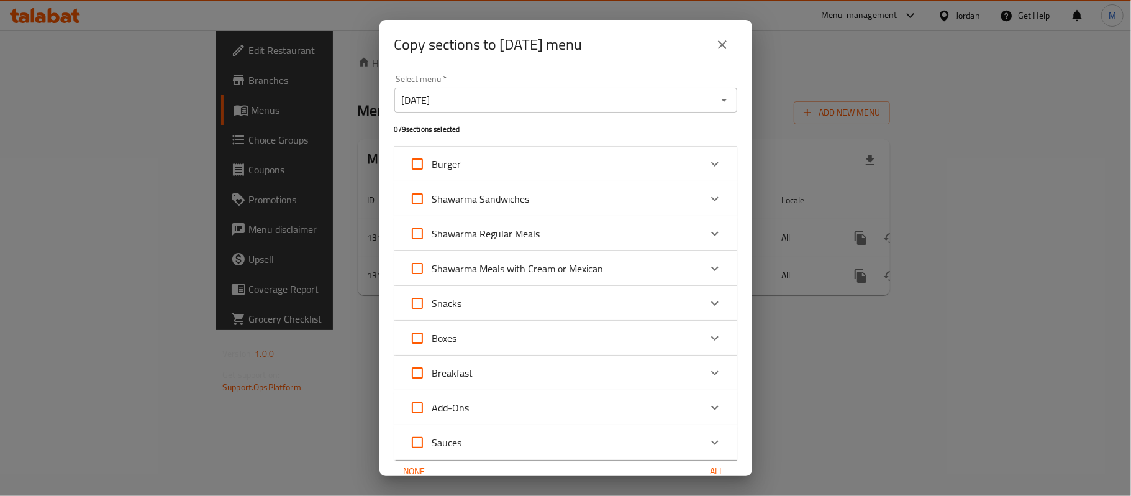
click at [717, 102] on icon "Open" at bounding box center [724, 100] width 15 height 15
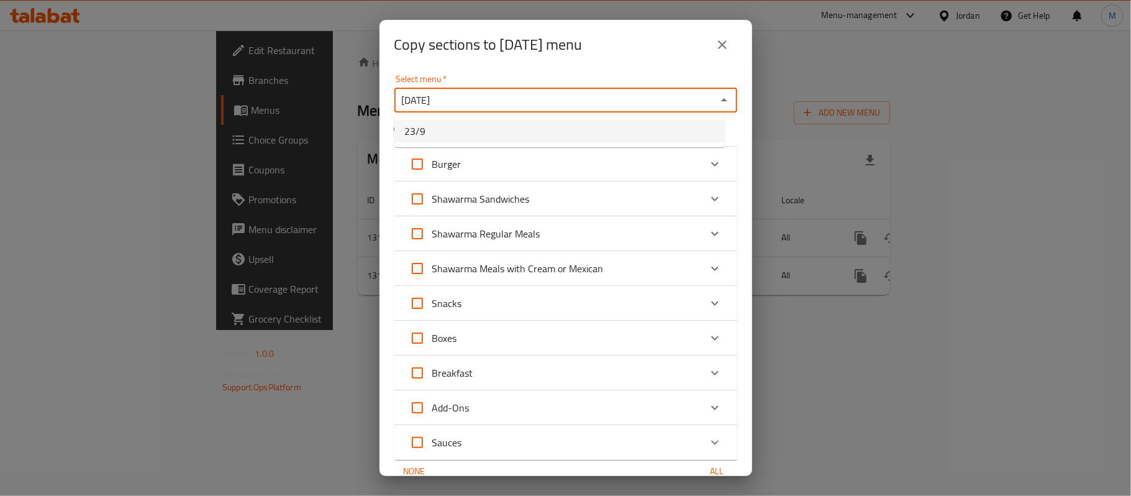
click at [639, 132] on li "23/9" at bounding box center [559, 131] width 330 height 22
type input "23/9"
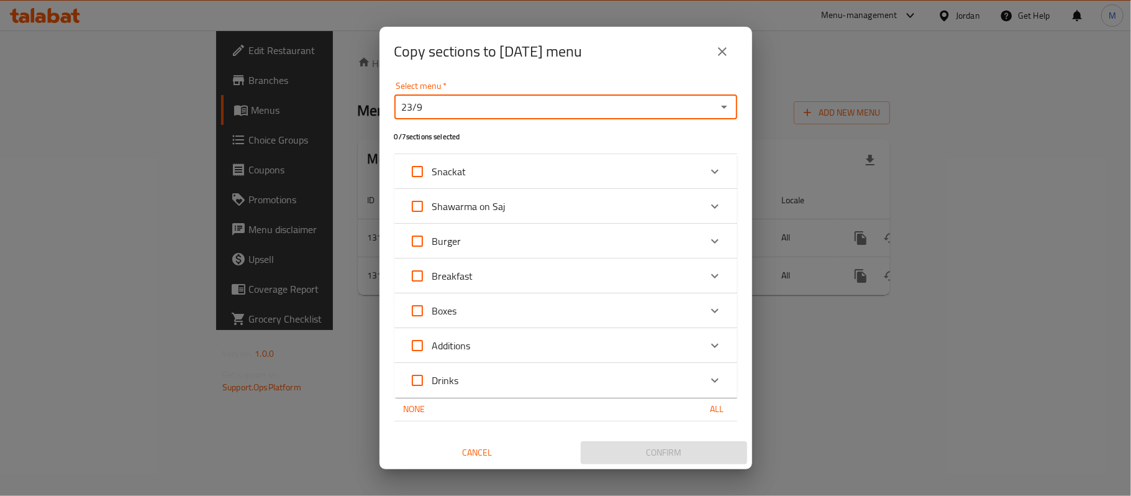
click at [418, 378] on input "Drinks" at bounding box center [417, 380] width 30 height 30
checkbox input "true"
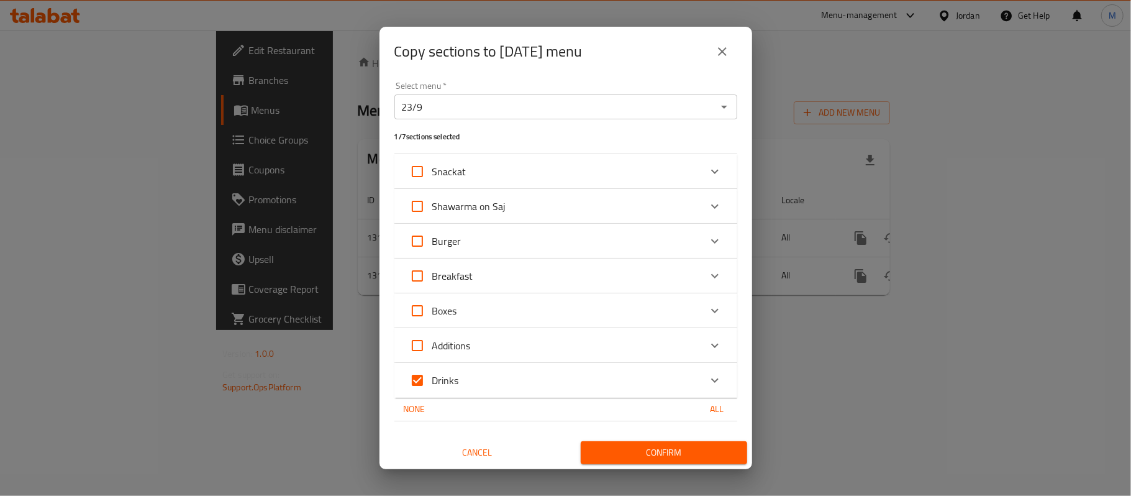
click at [715, 376] on icon "Expand" at bounding box center [714, 380] width 15 height 15
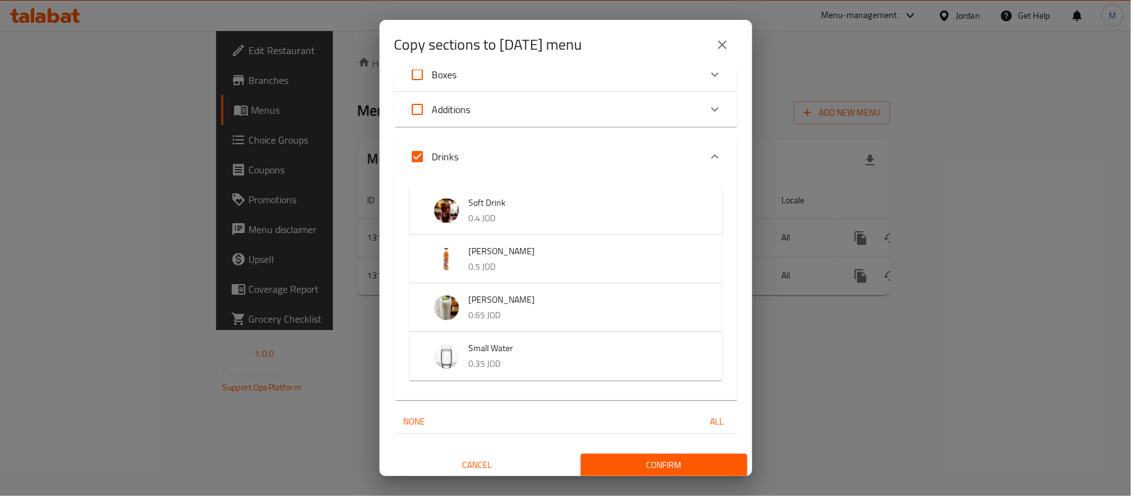
scroll to position [233, 0]
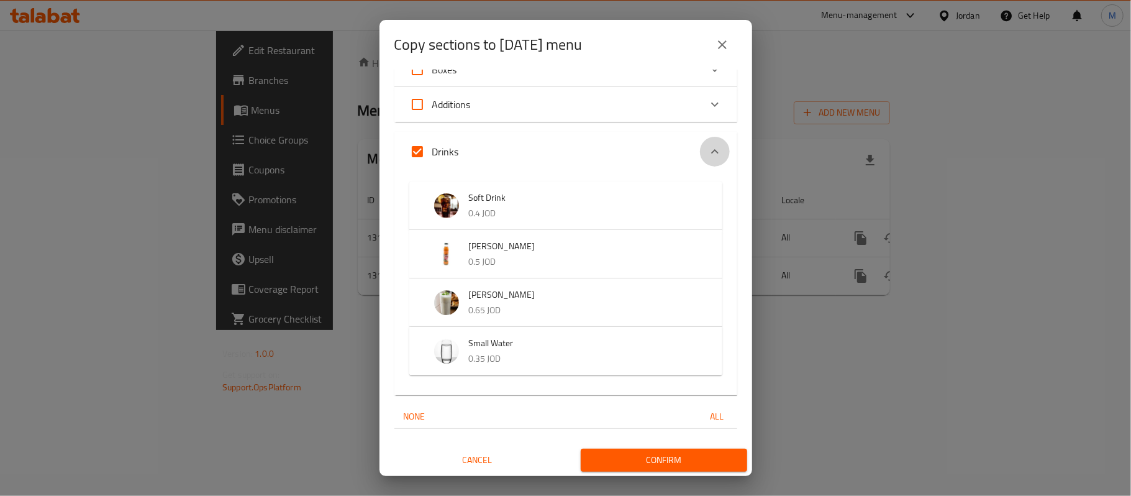
click at [707, 154] on icon "Expand" at bounding box center [714, 151] width 15 height 15
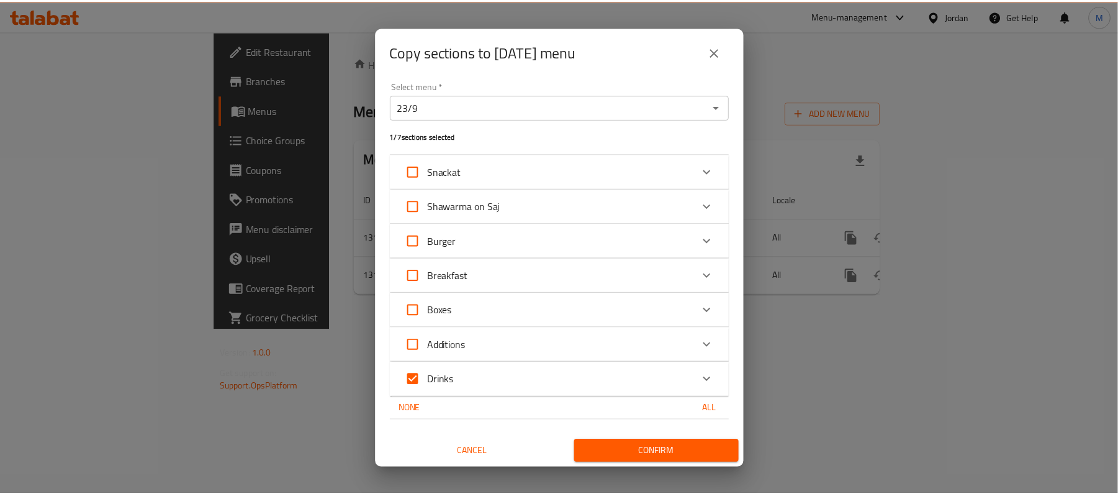
scroll to position [0, 0]
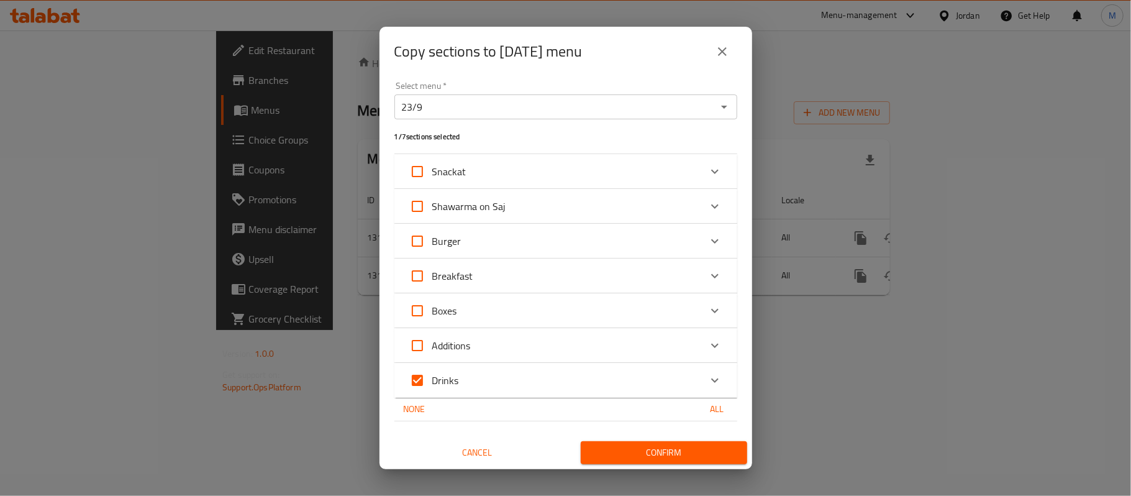
click at [663, 445] on span "Confirm" at bounding box center [664, 453] width 147 height 16
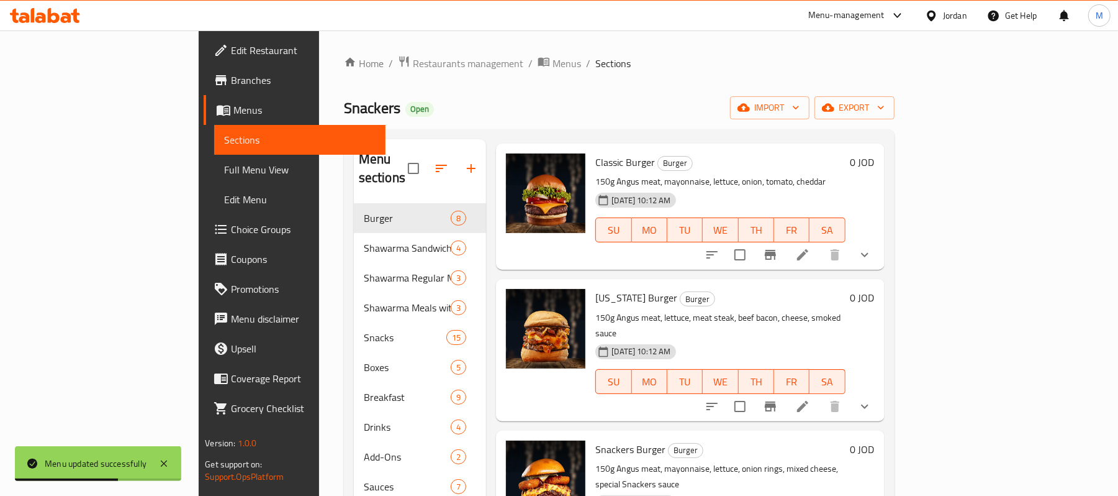
scroll to position [83, 0]
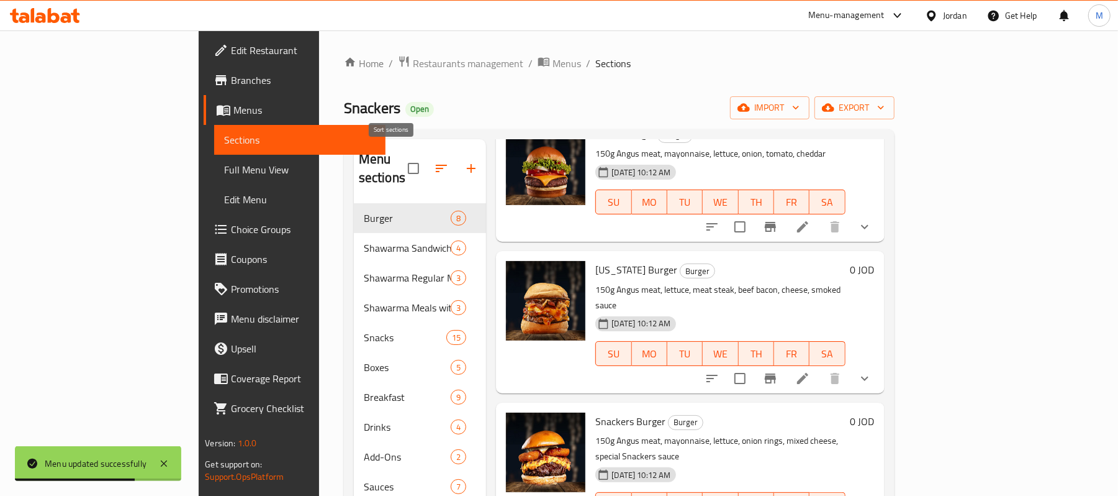
click at [427, 154] on button "button" at bounding box center [442, 168] width 30 height 30
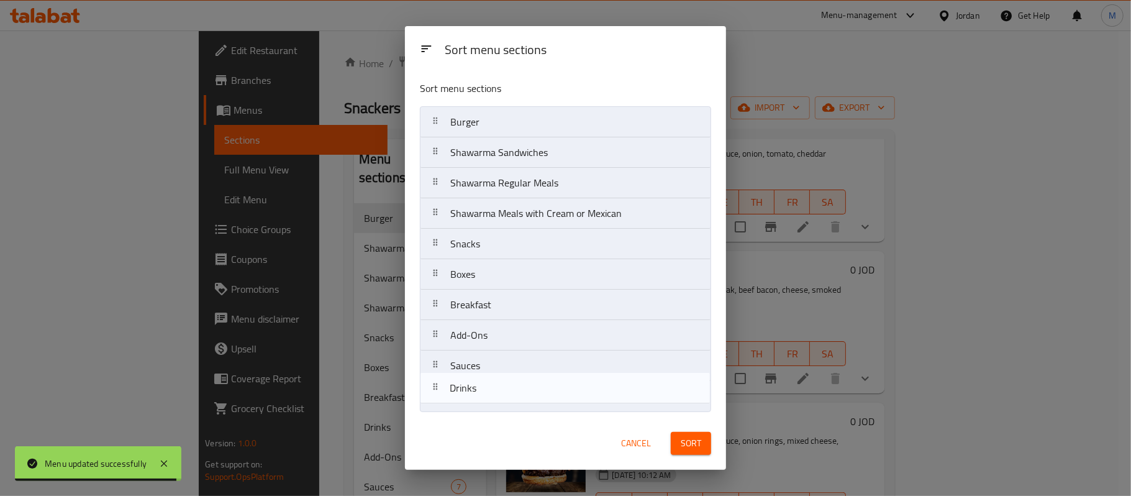
drag, startPoint x: 512, startPoint y: 340, endPoint x: 510, endPoint y: 405, distance: 64.6
click at [510, 405] on nav "Burger Shawarma Sandwiches Shawarma Regular Meals Shawarma Meals with Cream or …" at bounding box center [565, 259] width 291 height 306
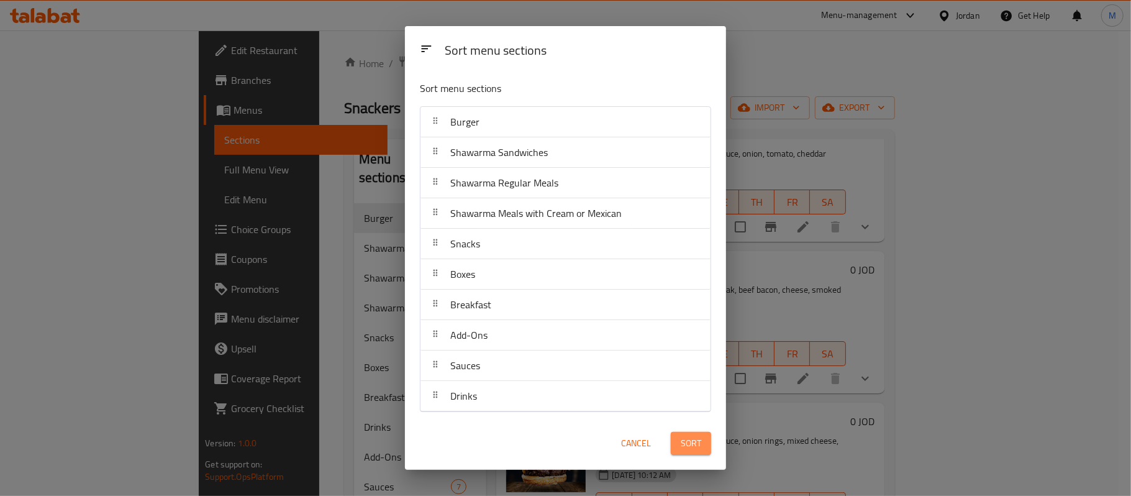
click at [689, 441] on span "Sort" at bounding box center [691, 443] width 20 height 16
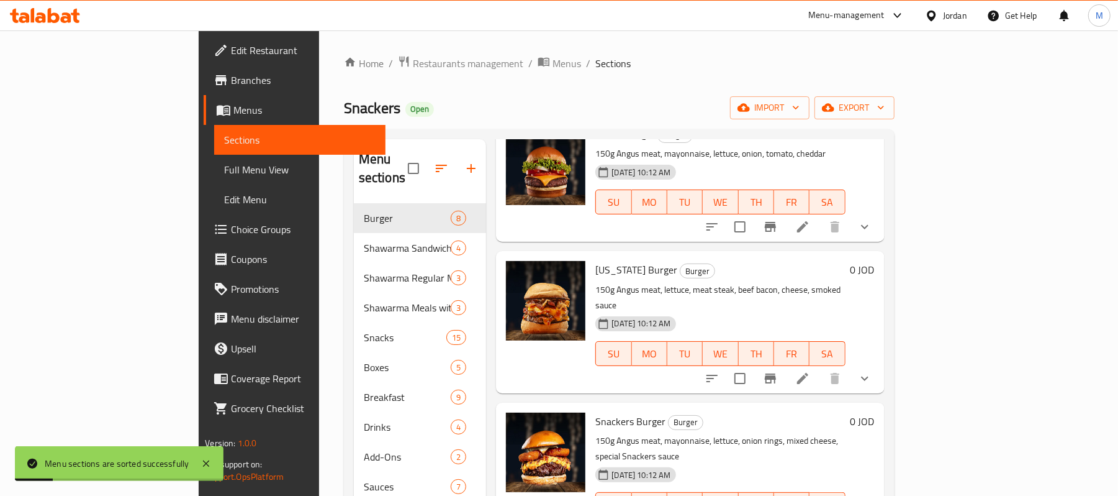
click at [408, 78] on div "Home / Restaurants management / Menus / Sections Snackers Open import export Me…" at bounding box center [619, 349] width 551 height 589
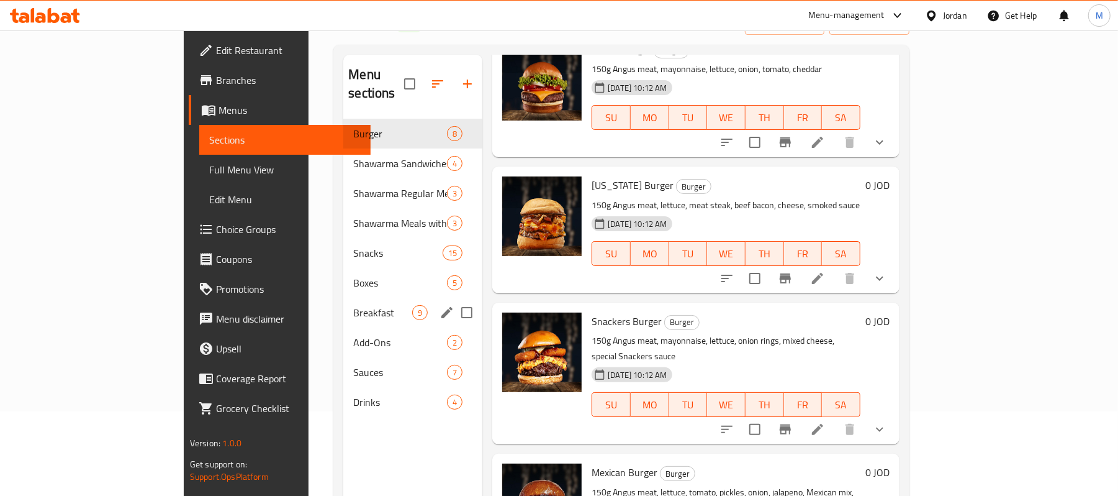
scroll to position [165, 0]
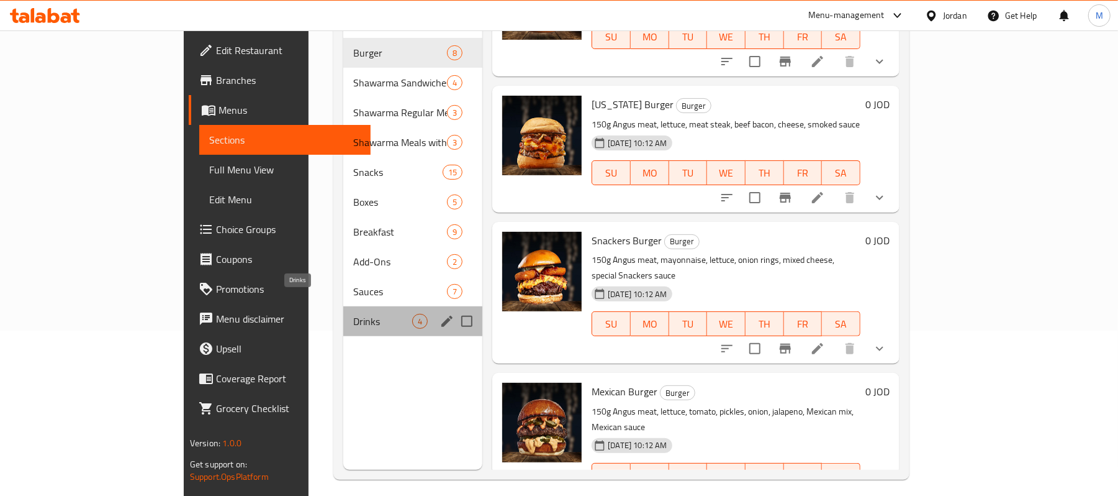
click at [361, 314] on span "Drinks" at bounding box center [382, 321] width 59 height 15
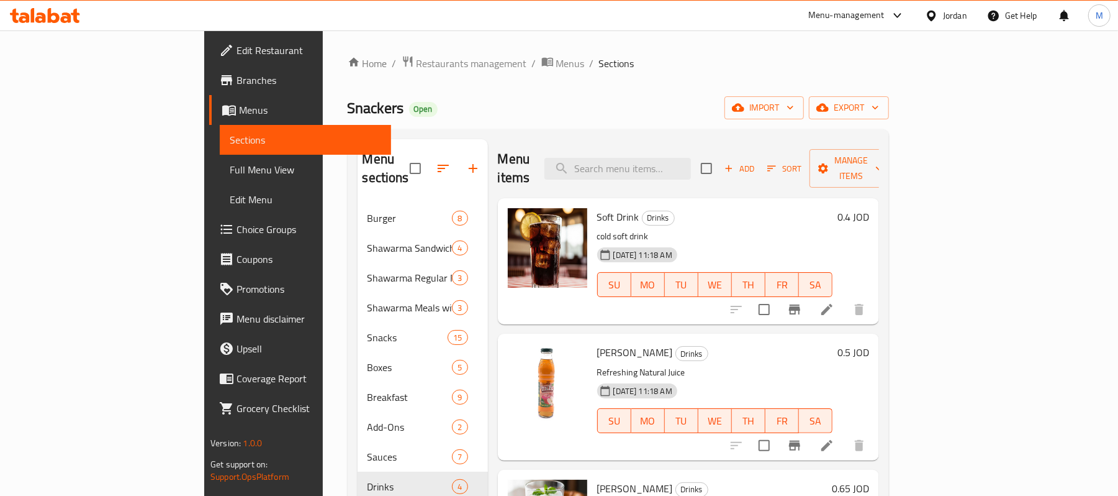
click at [599, 68] on span "Sections" at bounding box center [616, 63] width 35 height 15
click at [417, 62] on span "Restaurants management" at bounding box center [472, 63] width 111 height 15
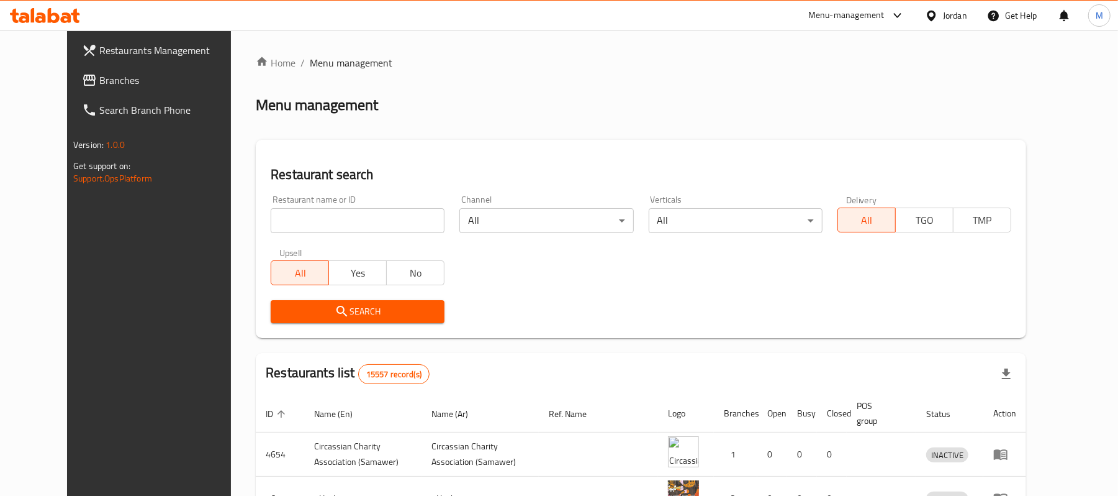
click at [943, 21] on div "Jordan" at bounding box center [955, 16] width 24 height 14
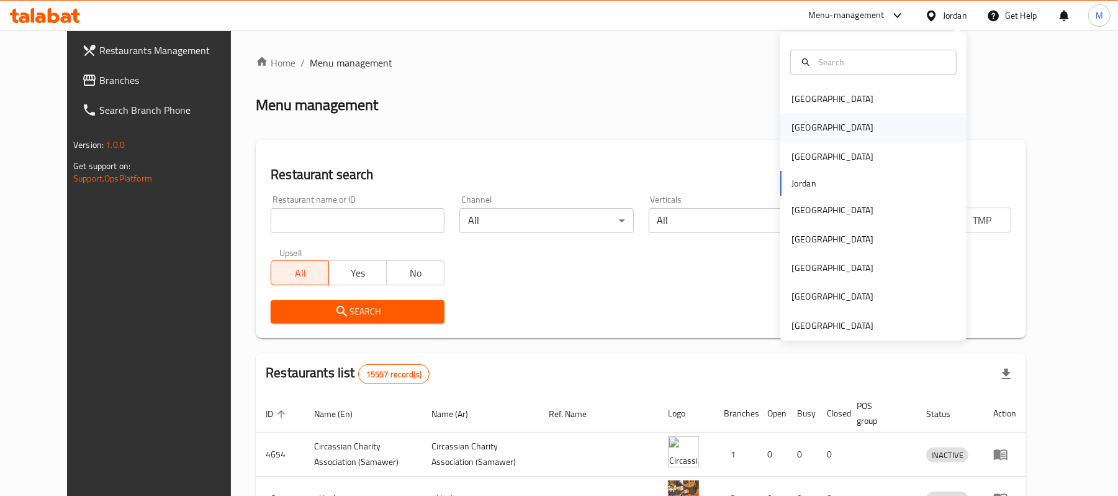
click at [792, 134] on div "Egypt" at bounding box center [833, 127] width 82 height 14
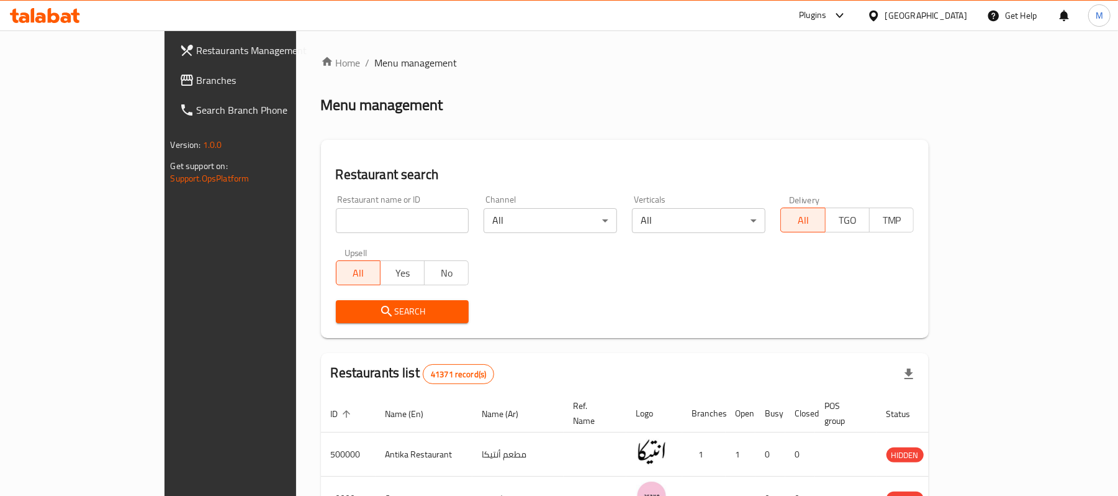
click at [826, 20] on div "Plugins" at bounding box center [812, 15] width 27 height 15
click at [789, 189] on div "Restaurant-Management" at bounding box center [781, 198] width 117 height 29
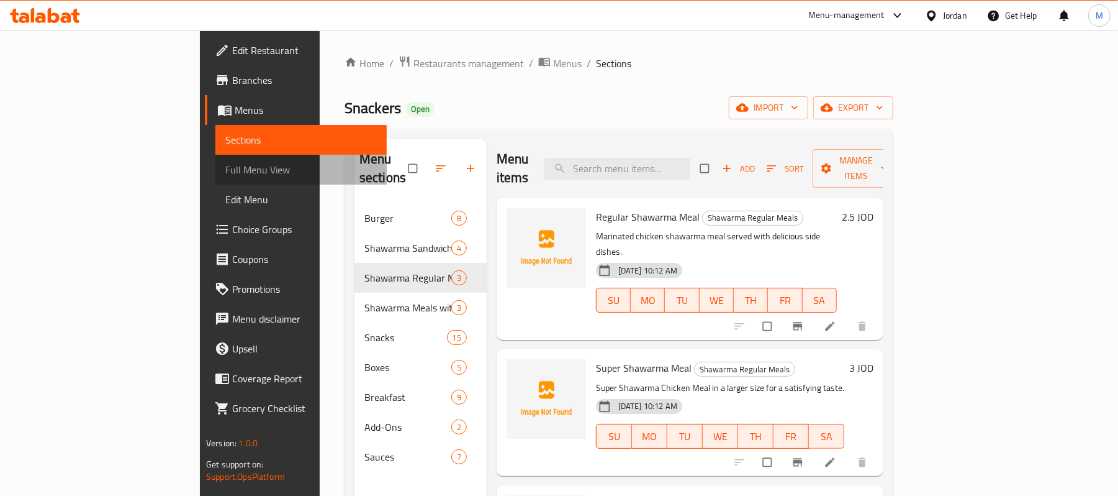
click at [225, 173] on span "Full Menu View" at bounding box center [301, 169] width 152 height 15
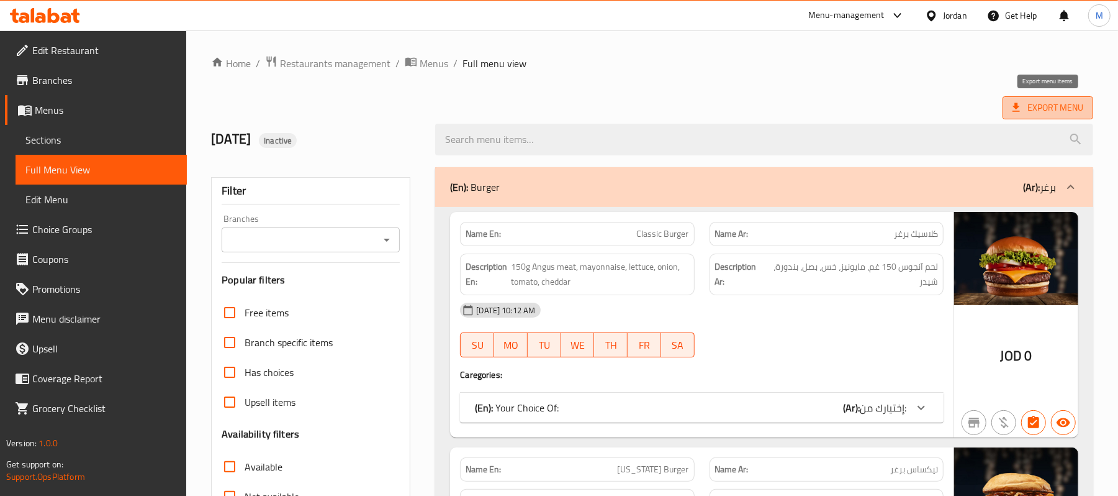
click at [1035, 112] on span "Export Menu" at bounding box center [1048, 108] width 71 height 16
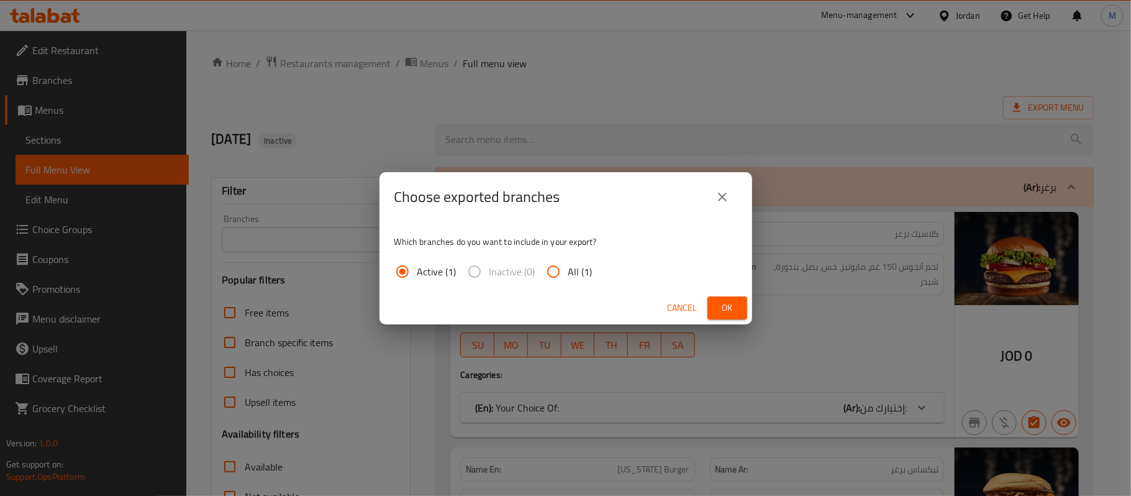
click at [741, 299] on button "Ok" at bounding box center [727, 307] width 40 height 23
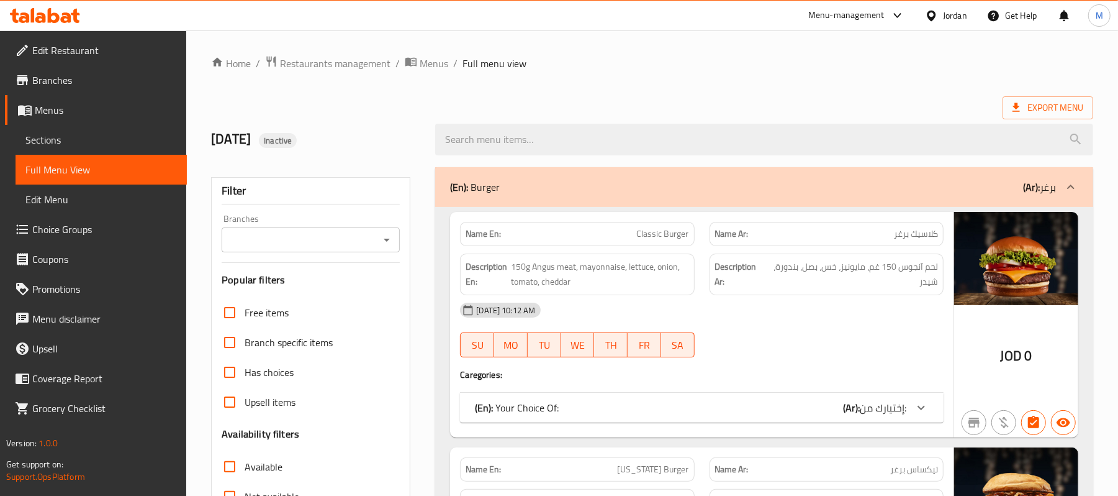
drag, startPoint x: 415, startPoint y: 251, endPoint x: 344, endPoint y: 287, distance: 80.0
drag, startPoint x: 344, startPoint y: 287, endPoint x: 789, endPoint y: 62, distance: 498.2
click at [789, 62] on ol "Home / Restaurants management / Menus / Full menu view" at bounding box center [652, 63] width 882 height 16
drag, startPoint x: 565, startPoint y: 261, endPoint x: 541, endPoint y: 288, distance: 36.1
drag, startPoint x: 541, startPoint y: 288, endPoint x: 562, endPoint y: 315, distance: 34.2
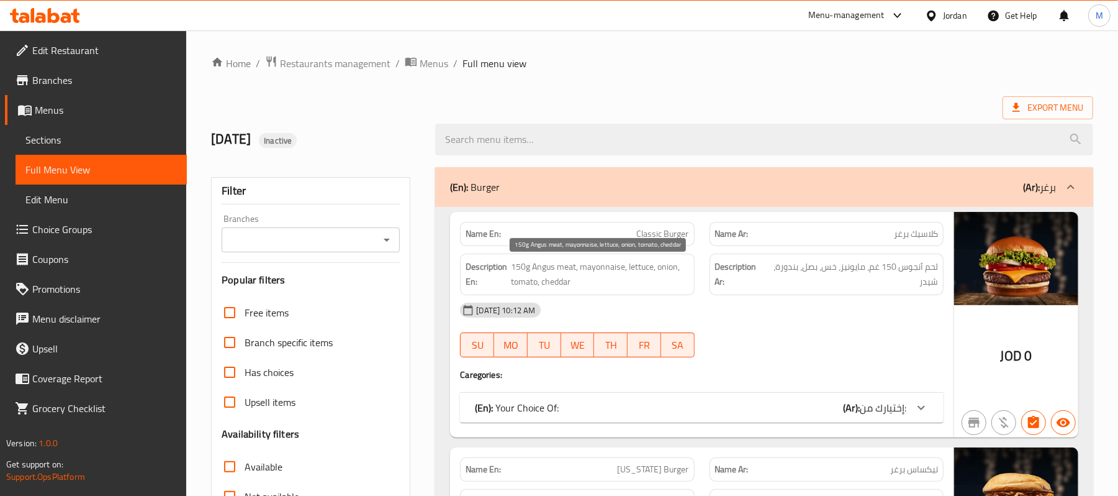
click at [562, 315] on div "[DATE] 10:12 AM" at bounding box center [702, 310] width 499 height 30
click at [619, 107] on div "Export Menu" at bounding box center [652, 107] width 882 height 23
click at [460, 96] on div "Export Menu" at bounding box center [652, 107] width 882 height 23
click at [1025, 107] on span "Export Menu" at bounding box center [1048, 108] width 71 height 16
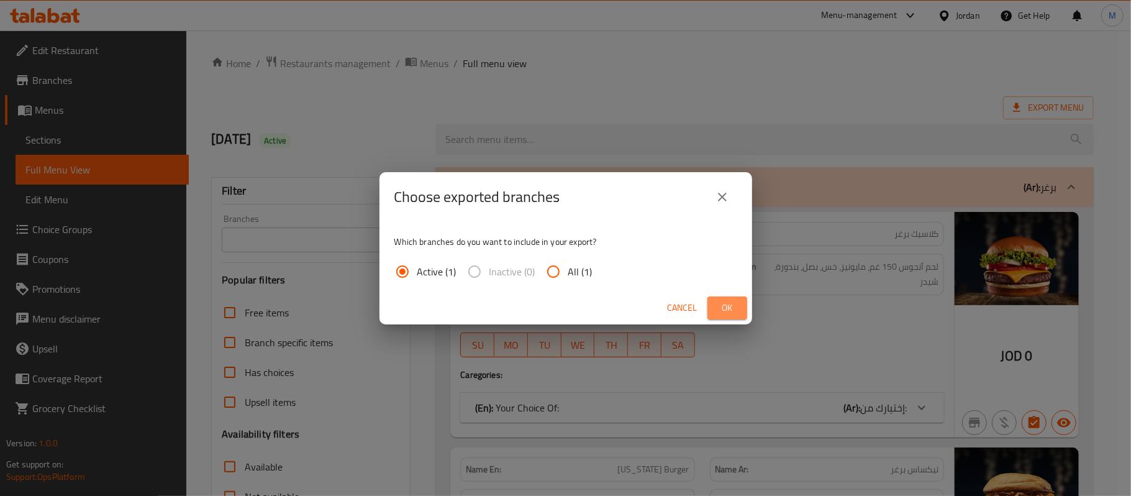
click at [713, 313] on button "Ok" at bounding box center [727, 307] width 40 height 23
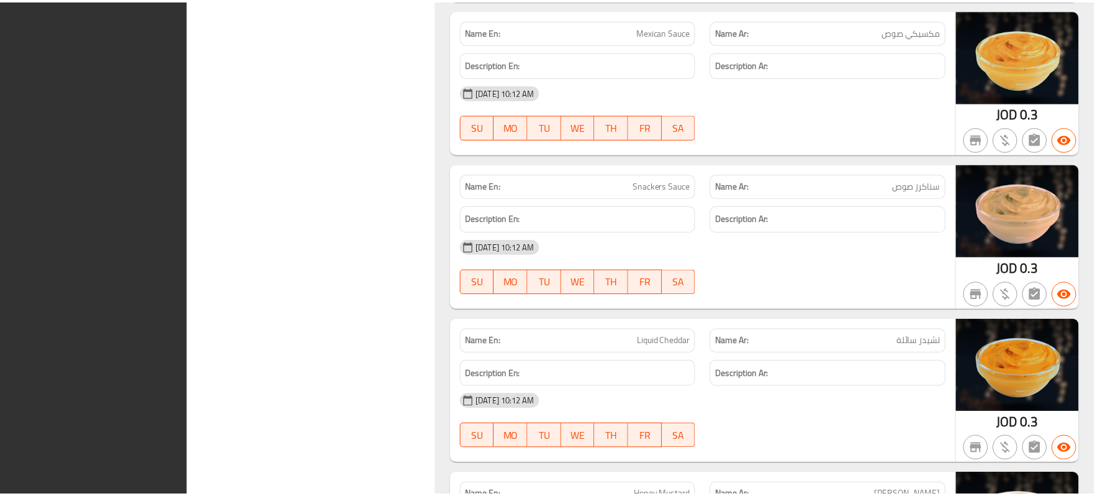
scroll to position [12417, 0]
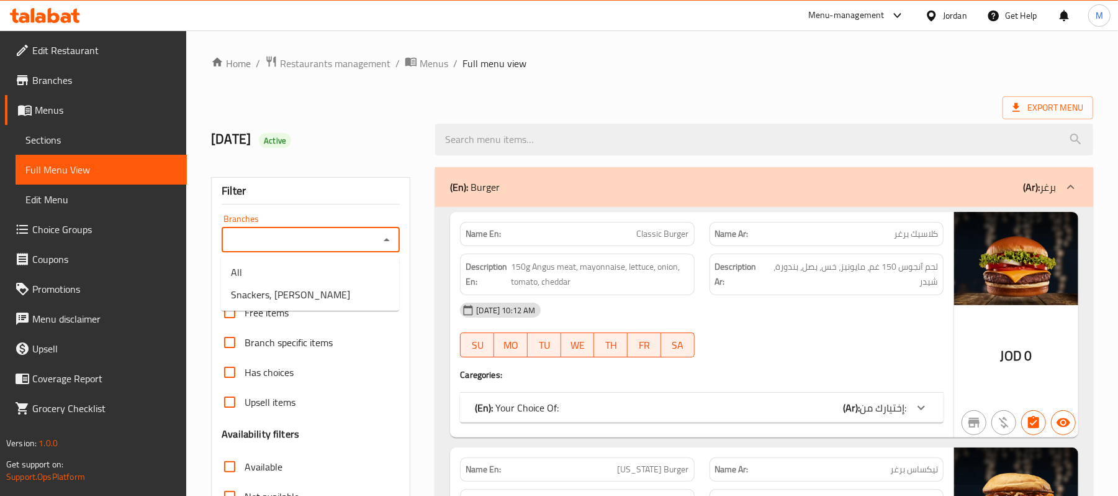
click at [299, 244] on input "Branches" at bounding box center [300, 239] width 150 height 17
click at [242, 291] on span "Snackers, Marka" at bounding box center [290, 294] width 119 height 15
type input "Snackers, Marka"
drag, startPoint x: 227, startPoint y: 241, endPoint x: 322, endPoint y: 243, distance: 94.4
click at [322, 243] on input "Snackers, Marka" at bounding box center [300, 239] width 150 height 17
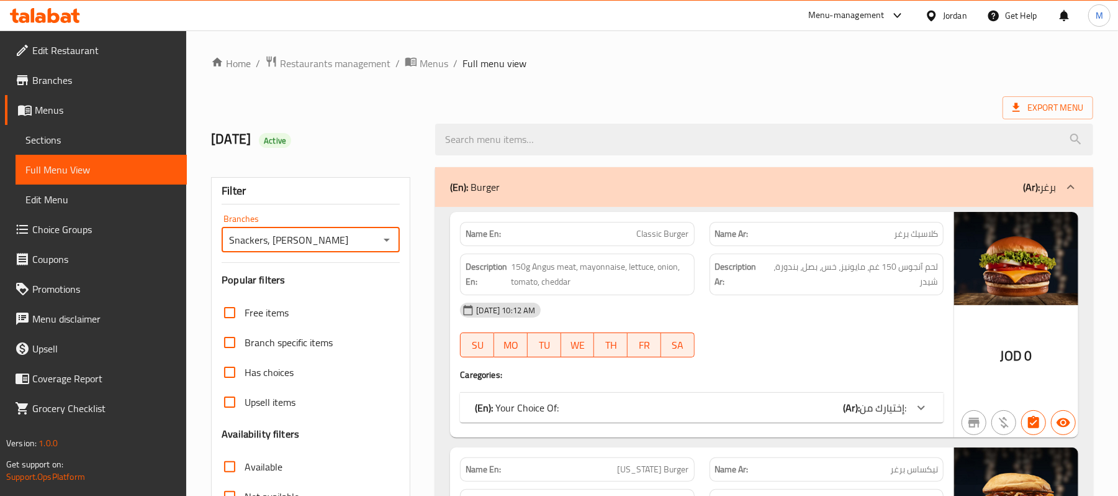
click at [912, 115] on div "29.09.2025 Active" at bounding box center [652, 139] width 897 height 55
click at [1023, 112] on span "Export Menu" at bounding box center [1048, 108] width 71 height 16
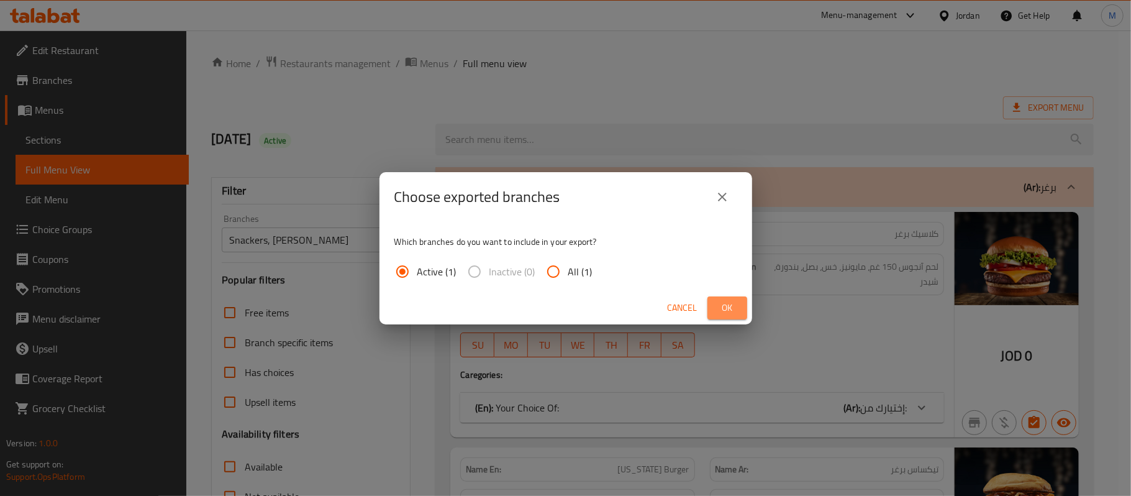
click at [733, 302] on span "Ok" at bounding box center [727, 308] width 20 height 16
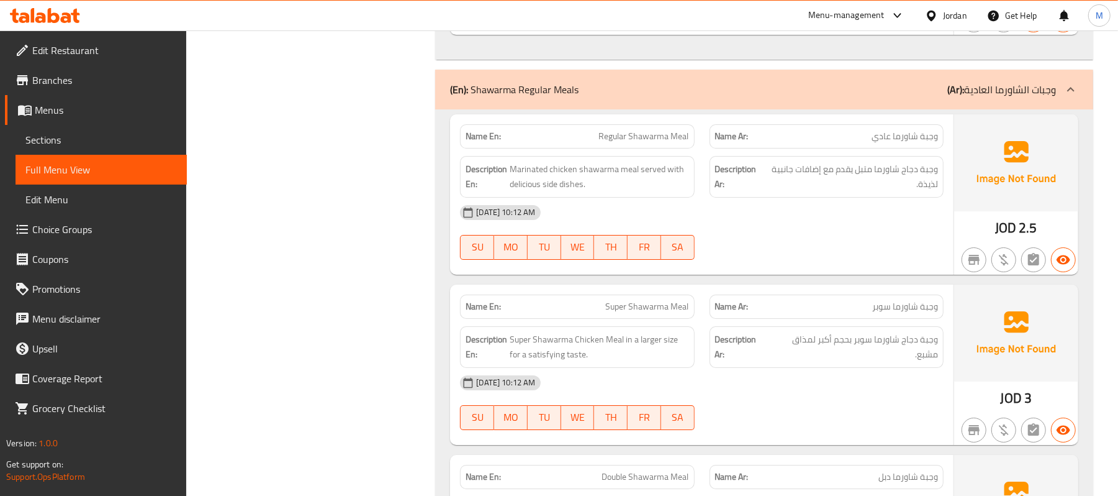
scroll to position [3063, 0]
click at [653, 142] on span "Regular Shawarma Meal" at bounding box center [644, 135] width 90 height 13
copy span "Regular Shawarma Meal"
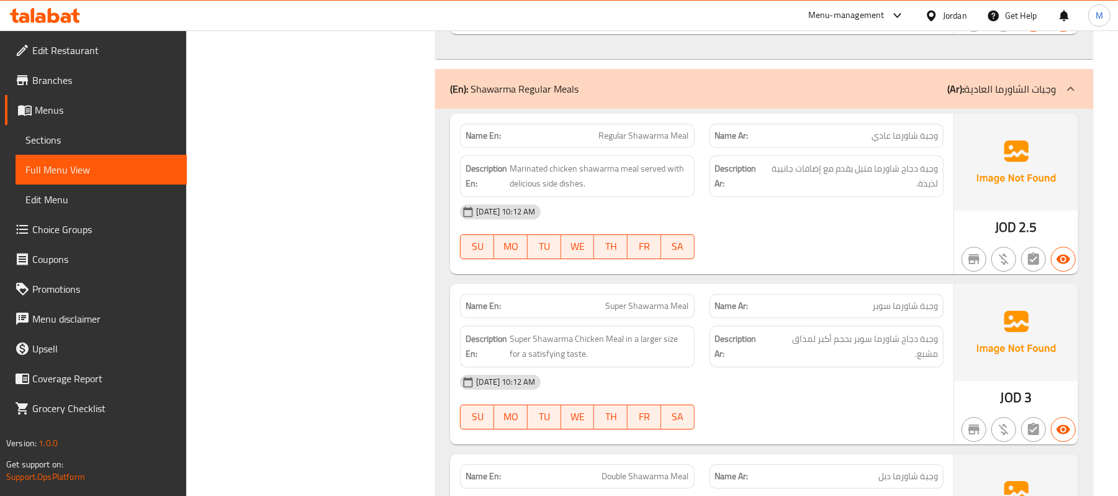
click at [667, 312] on span "Super Shawarma Meal" at bounding box center [647, 305] width 83 height 13
copy span "Super Shawarma Meal"
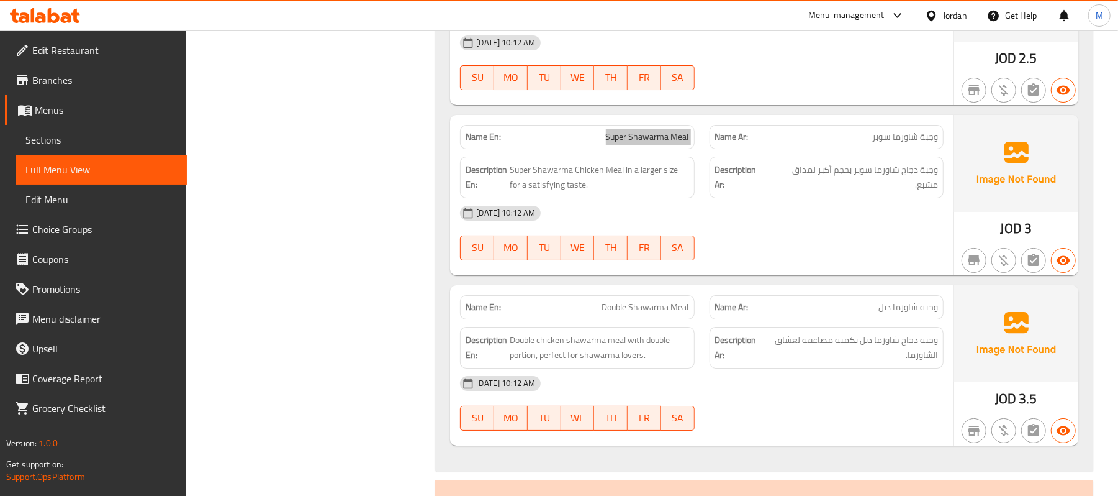
scroll to position [3312, 0]
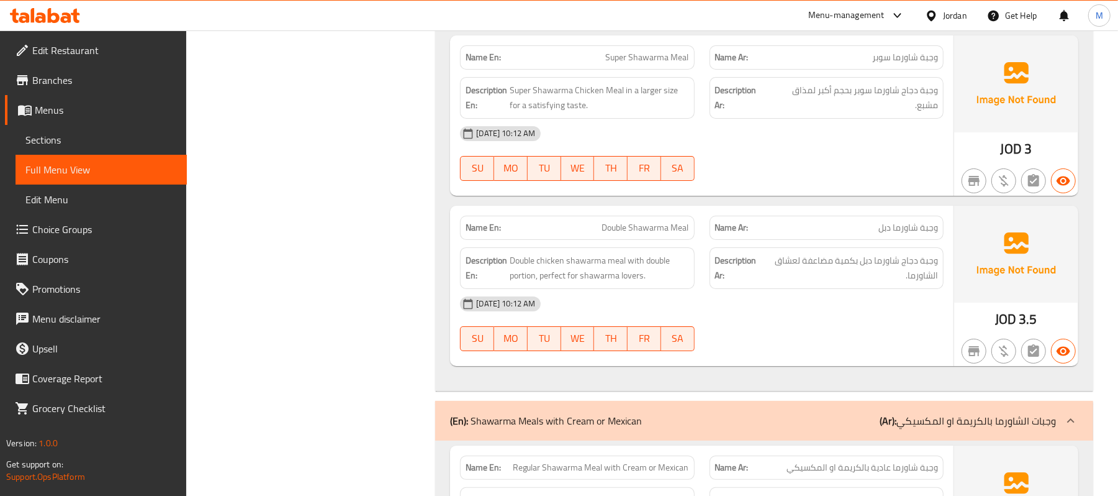
click at [630, 234] on span "Double Shawarma Meal" at bounding box center [645, 227] width 87 height 13
copy span "Double Shawarma Meal"
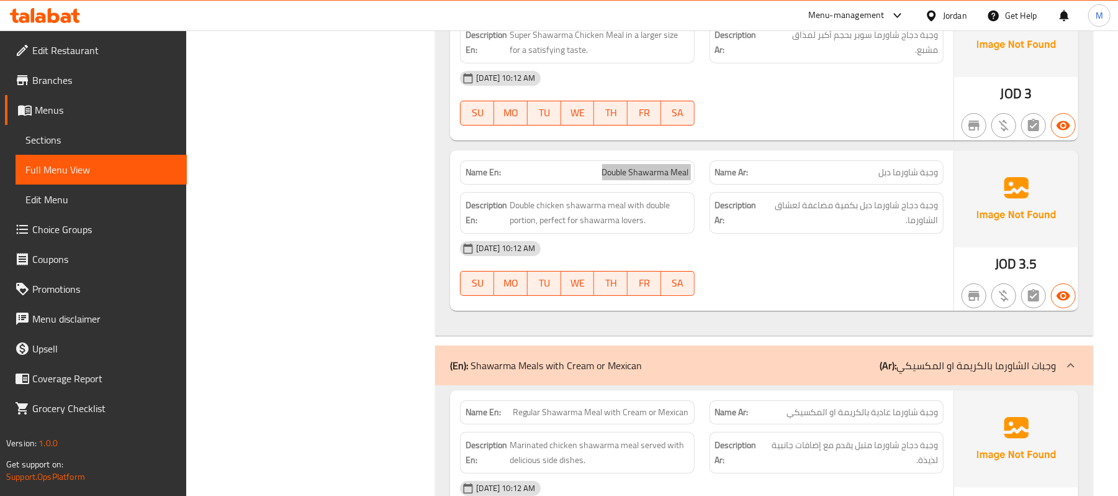
scroll to position [3560, 0]
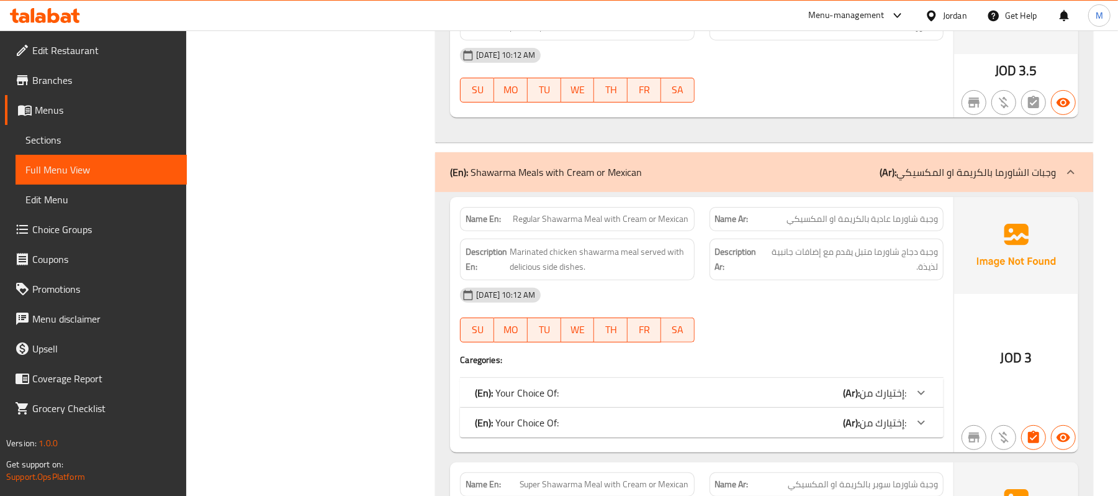
click at [652, 225] on span "Regular Shawarma Meal with Cream or Mexican" at bounding box center [601, 218] width 176 height 13
copy span "Regular Shawarma Meal with Cream or Mexican"
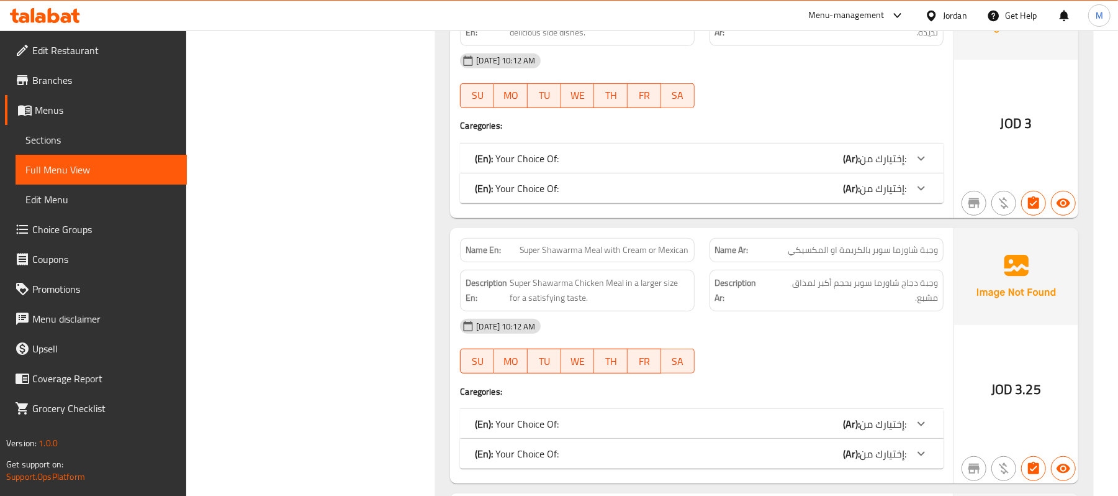
scroll to position [3808, 0]
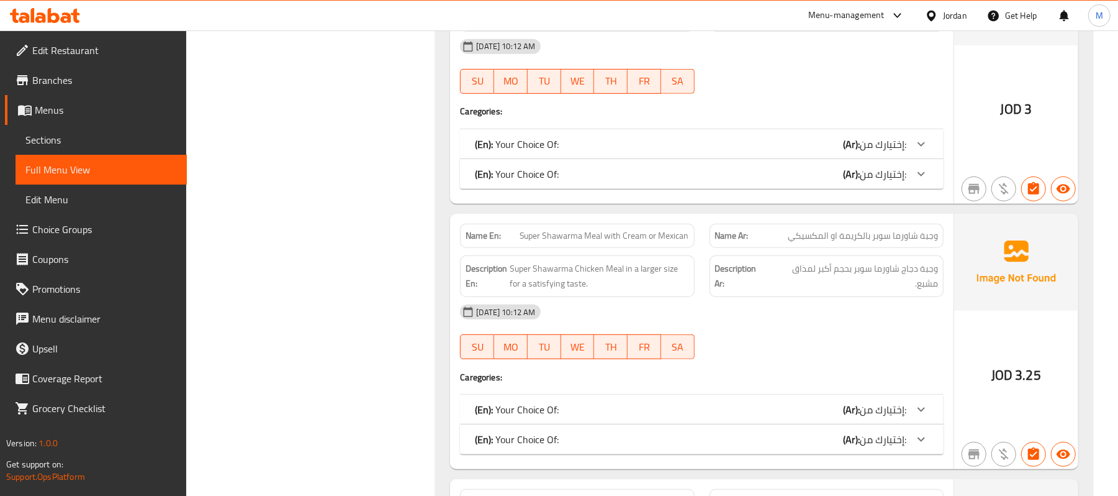
click at [636, 242] on span "Super Shawarma Meal with Cream or Mexican" at bounding box center [605, 235] width 170 height 13
copy span "Super Shawarma Meal with Cream or Mexican"
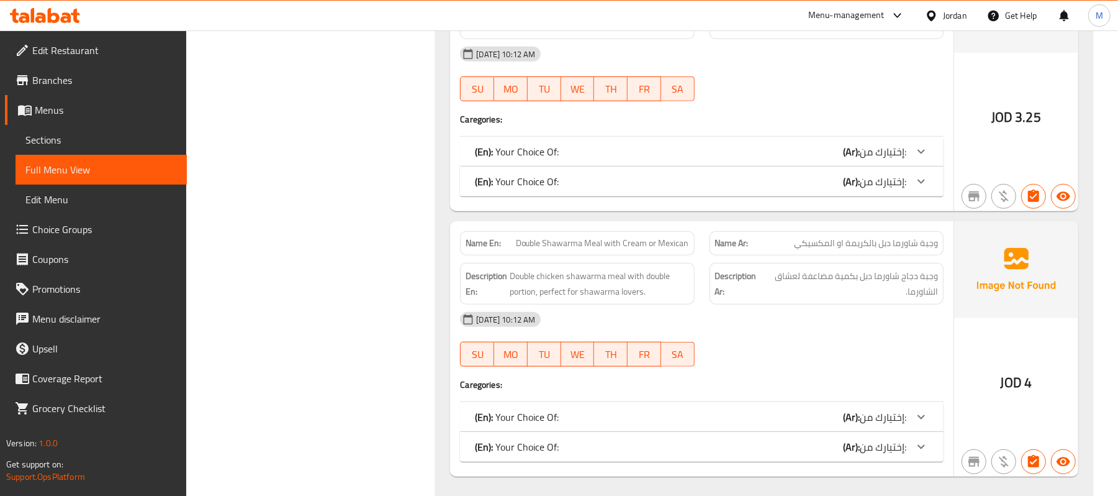
scroll to position [4057, 0]
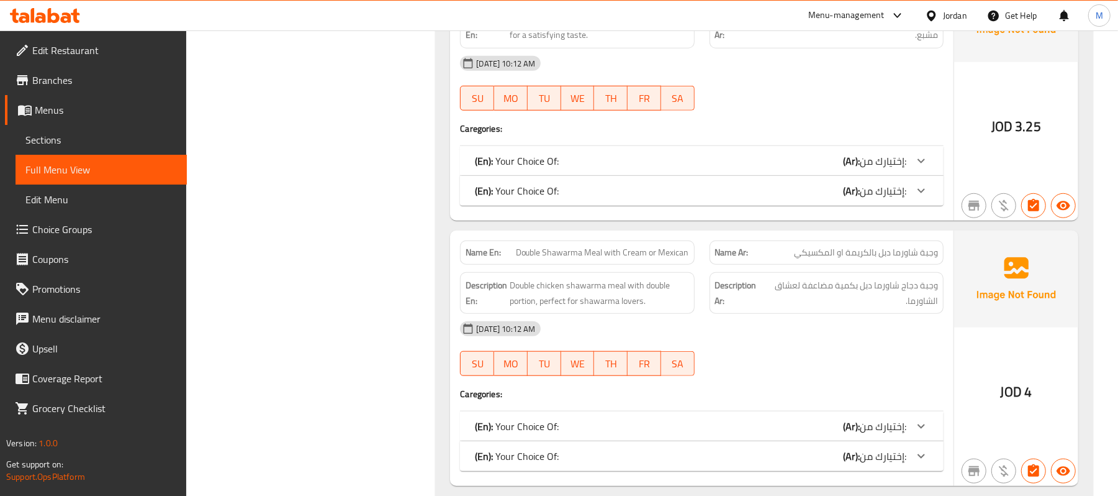
click at [648, 259] on span "Double Shawarma Meal with Cream or Mexican" at bounding box center [602, 252] width 173 height 13
copy span "Double Shawarma Meal with Cream or Mexican"
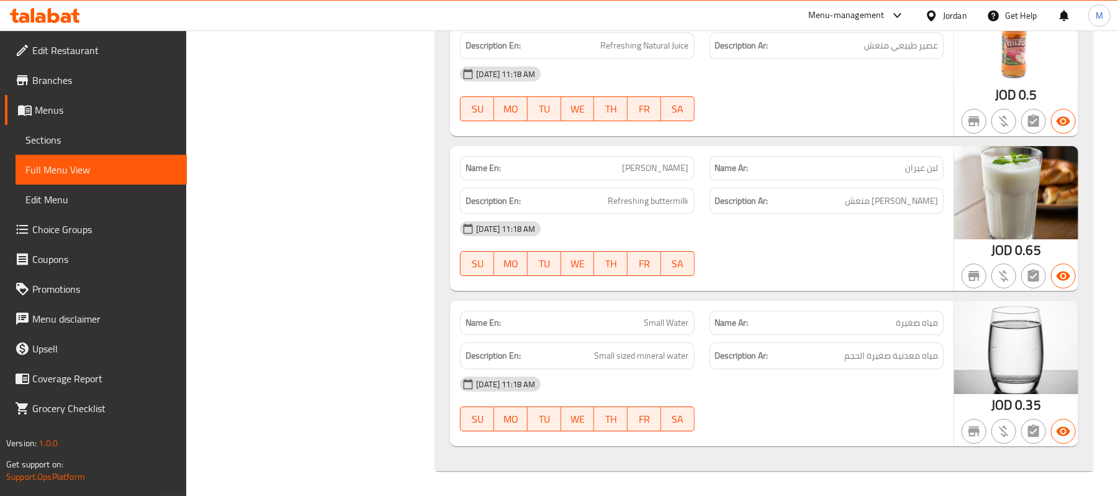
scroll to position [13110, 0]
